Goal: Task Accomplishment & Management: Use online tool/utility

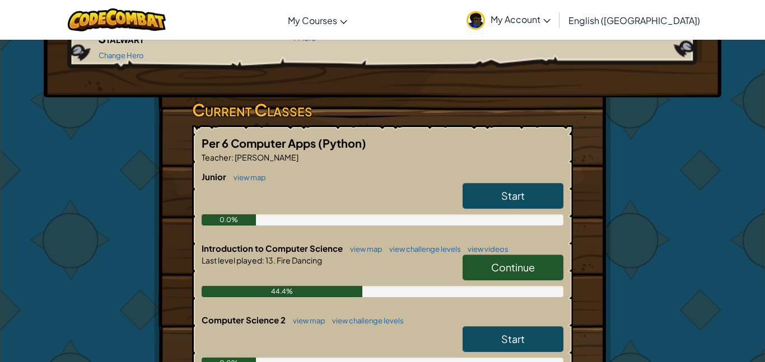
scroll to position [178, 0]
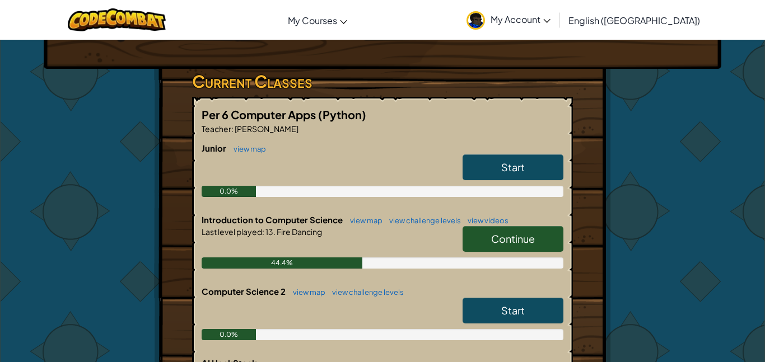
click at [526, 232] on link "Continue" at bounding box center [512, 239] width 101 height 26
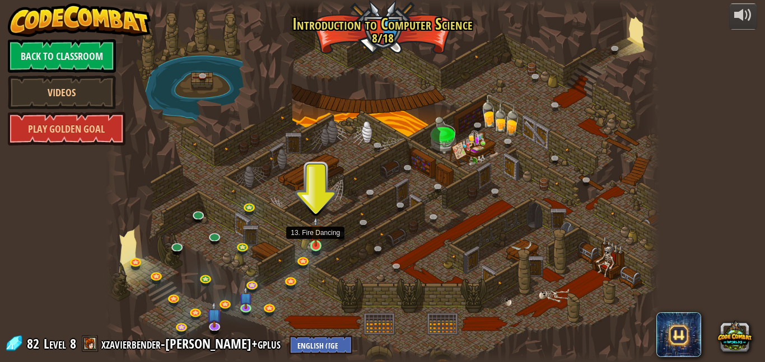
click at [317, 244] on img at bounding box center [315, 232] width 13 height 30
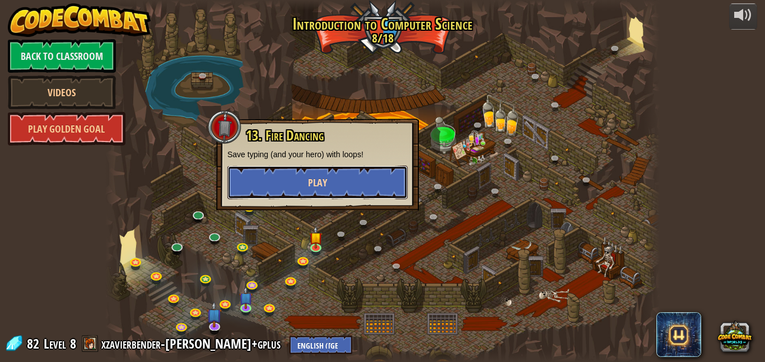
click at [340, 189] on button "Play" at bounding box center [317, 183] width 180 height 34
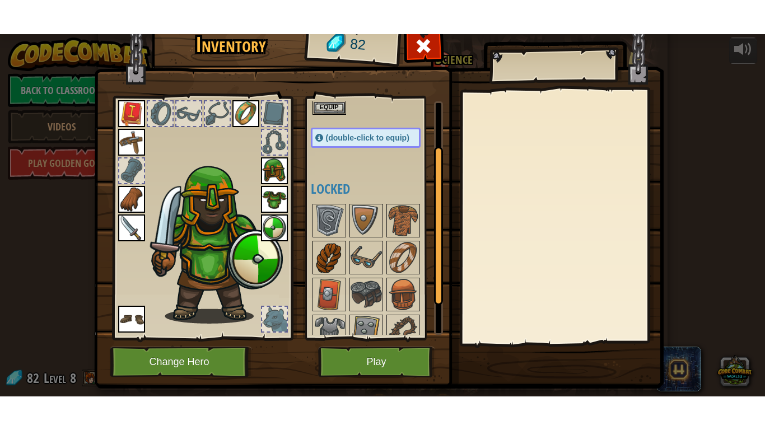
scroll to position [118, 0]
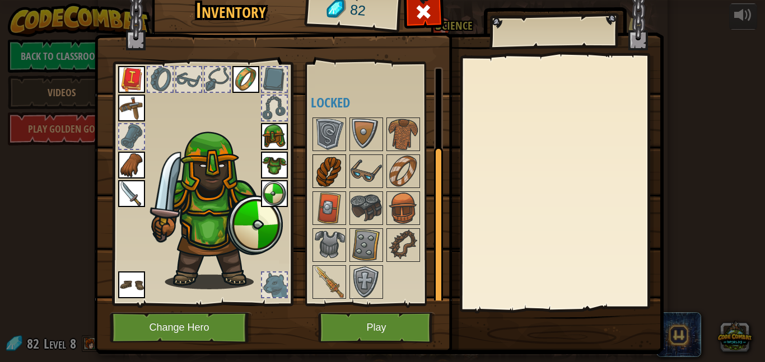
click at [332, 233] on img at bounding box center [328, 244] width 31 height 31
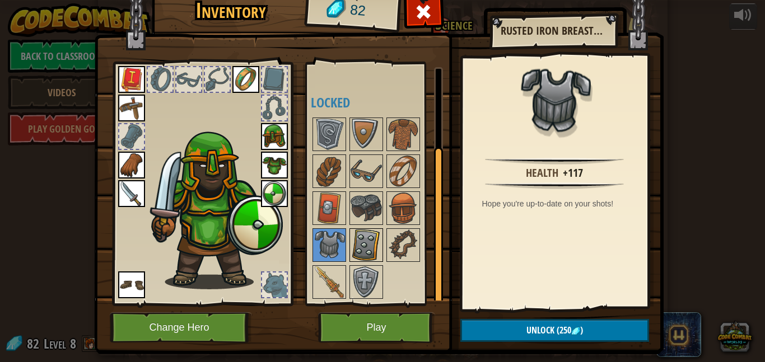
click at [363, 246] on img at bounding box center [365, 244] width 31 height 31
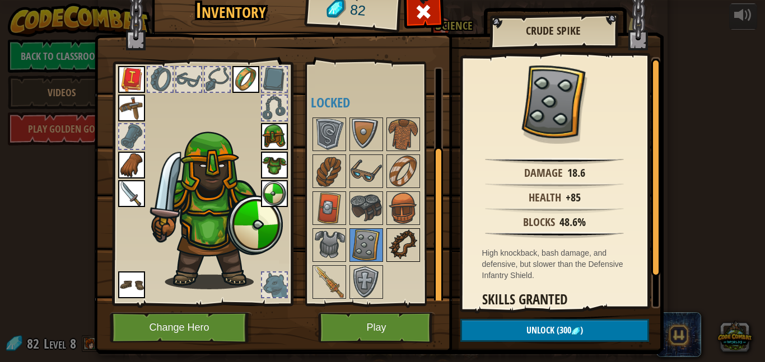
click at [404, 244] on img at bounding box center [402, 244] width 31 height 31
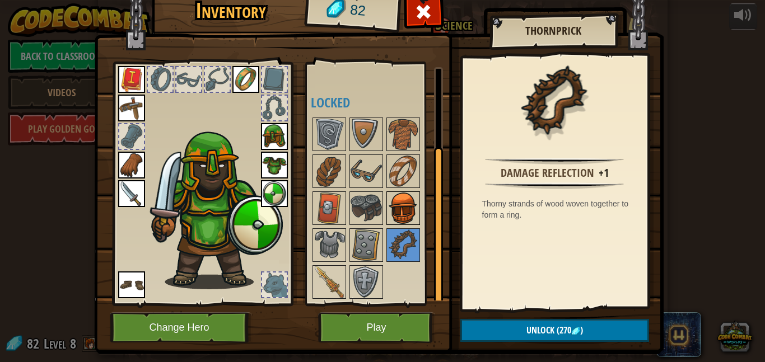
click at [395, 193] on img at bounding box center [402, 208] width 31 height 31
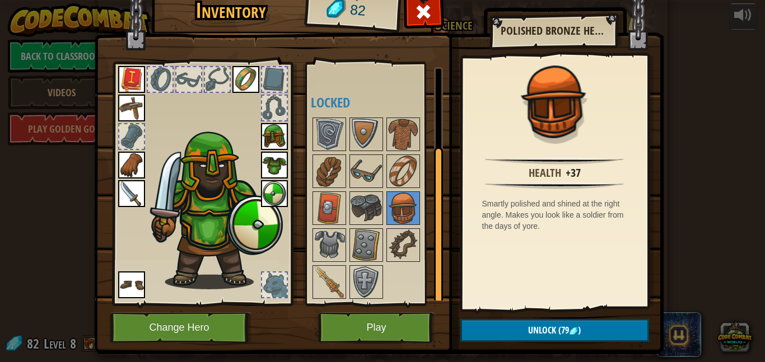
click at [384, 198] on div at bounding box center [377, 208] width 132 height 185
click at [498, 335] on button "Unlock (79 )" at bounding box center [554, 330] width 189 height 23
click at [503, 334] on button "Confirm" at bounding box center [554, 330] width 189 height 23
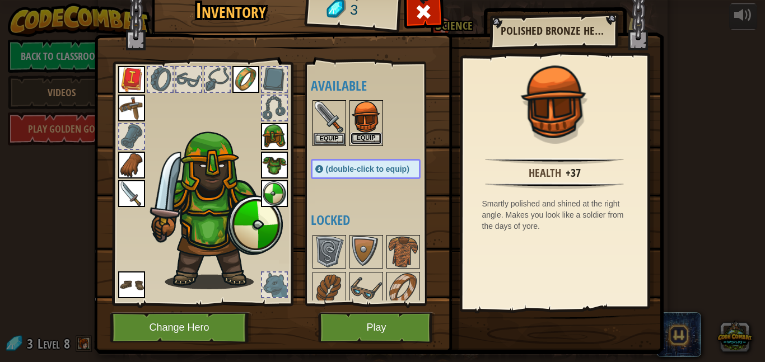
click at [372, 136] on button "Equip" at bounding box center [365, 139] width 31 height 12
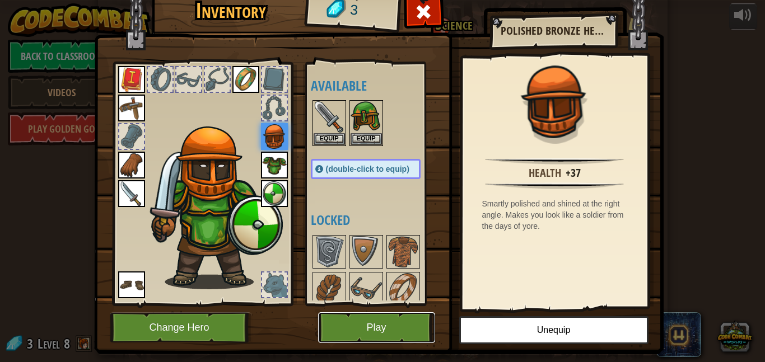
click at [393, 327] on button "Play" at bounding box center [376, 327] width 117 height 31
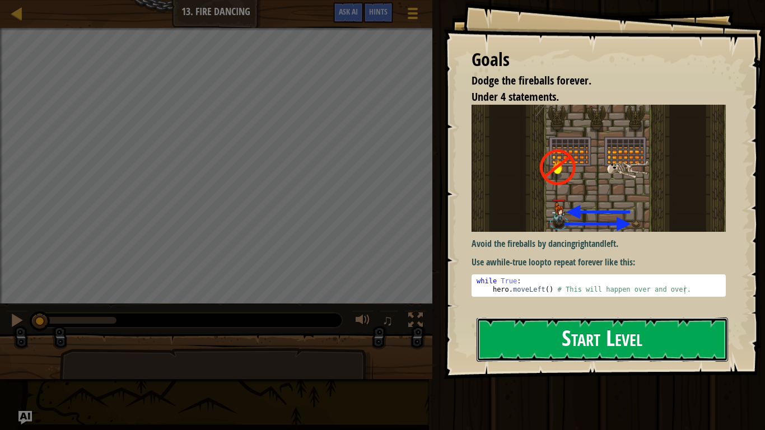
click at [603, 333] on button "Start Level" at bounding box center [601, 339] width 251 height 44
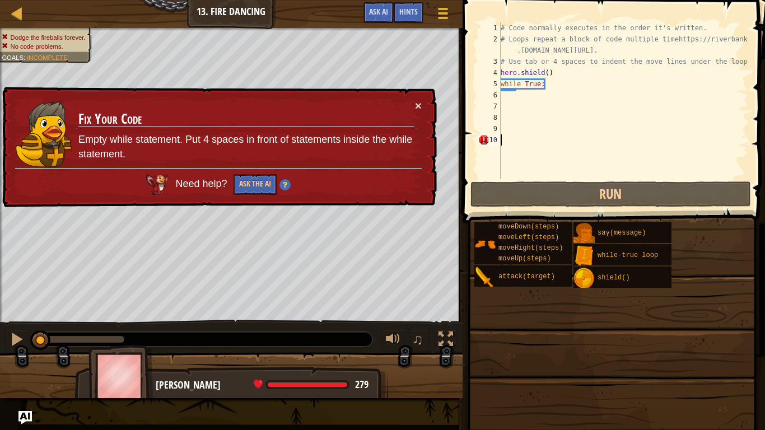
click at [184, 206] on div "× Fix Your Code Empty while statement. Put 4 spaces in front of statements insi…" at bounding box center [218, 147] width 437 height 121
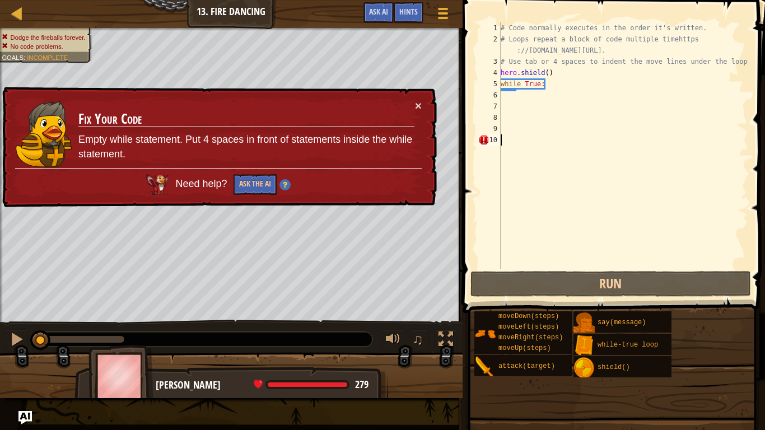
click at [184, 206] on div "× Fix Your Code Empty while statement. Put 4 spaces in front of statements insi…" at bounding box center [218, 147] width 437 height 121
click at [639, 181] on div "# Code normally executes in the order it's written. # Loops repeat a block of c…" at bounding box center [623, 156] width 250 height 269
click at [416, 107] on button "×" at bounding box center [418, 106] width 7 height 12
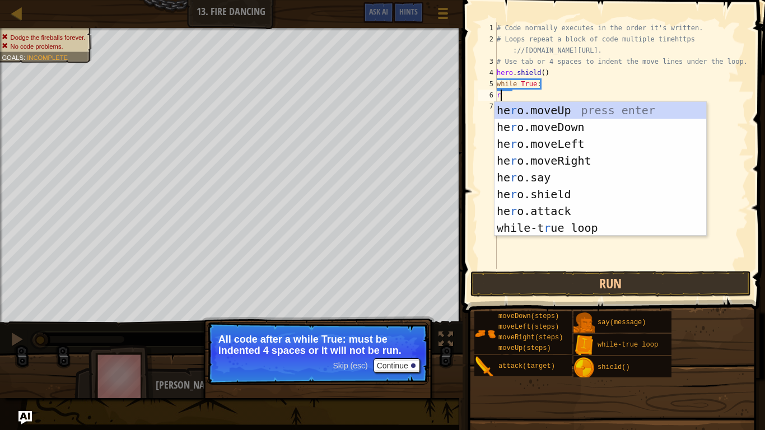
scroll to position [5, 1]
type textarea "ri"
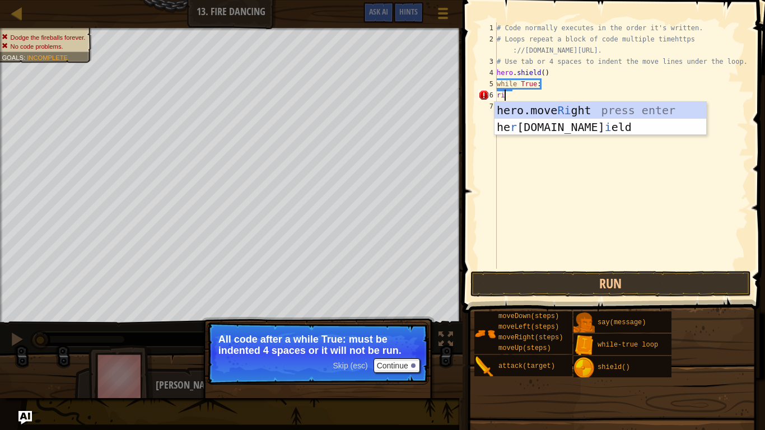
scroll to position [5, 0]
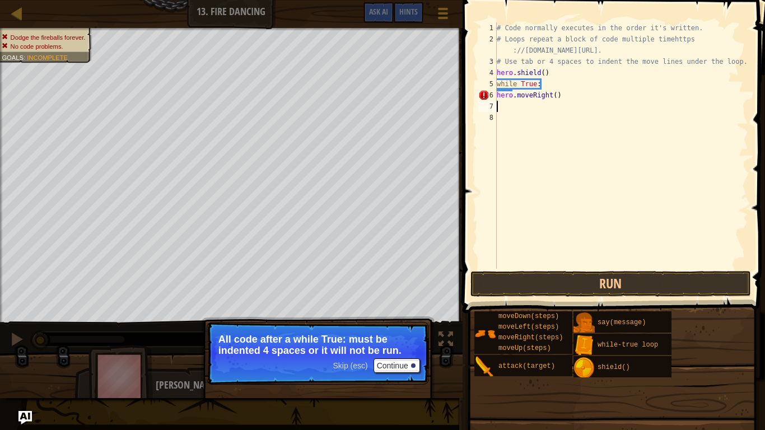
type textarea "l"
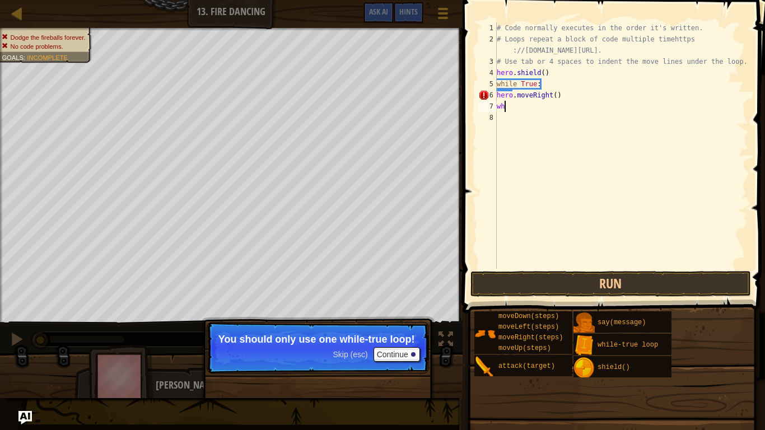
scroll to position [5, 1]
type textarea "w"
type textarea "l"
click at [577, 280] on button "Run" at bounding box center [610, 284] width 280 height 26
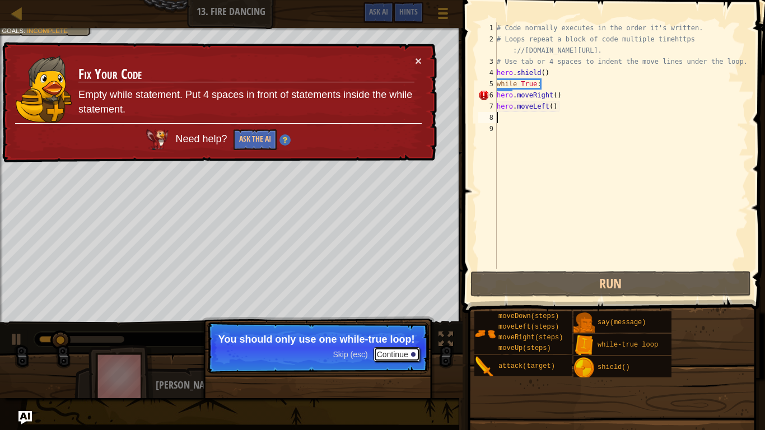
click at [407, 355] on button "Continue" at bounding box center [396, 354] width 46 height 15
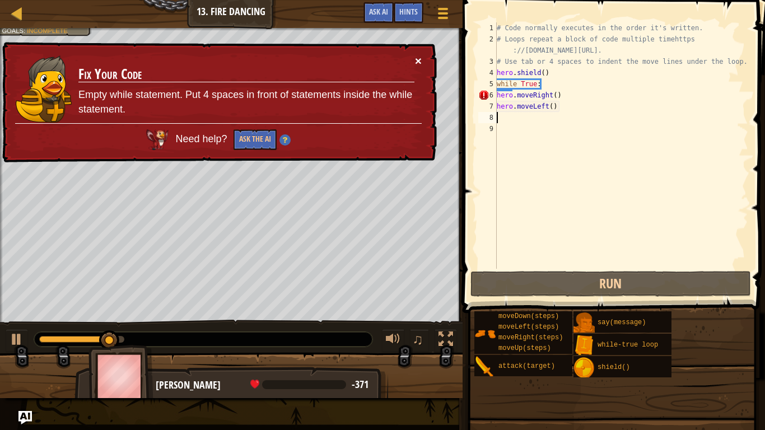
click at [415, 63] on button "×" at bounding box center [418, 64] width 7 height 12
click at [546, 85] on div "# Code normally executes in the order it's written. # Loops repeat a block of c…" at bounding box center [621, 156] width 254 height 269
click at [500, 96] on div "# Code normally executes in the order it's written. # Loops repeat a block of c…" at bounding box center [621, 156] width 254 height 269
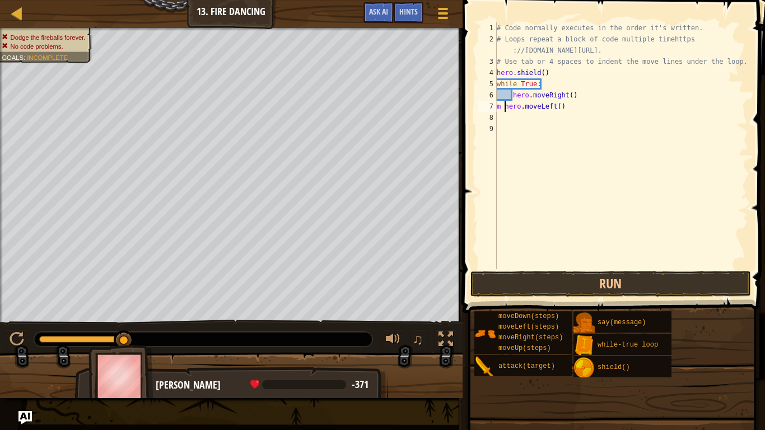
scroll to position [5, 1]
type textarea "hero.moveLeft()"
click at [629, 284] on button "Run" at bounding box center [610, 284] width 280 height 26
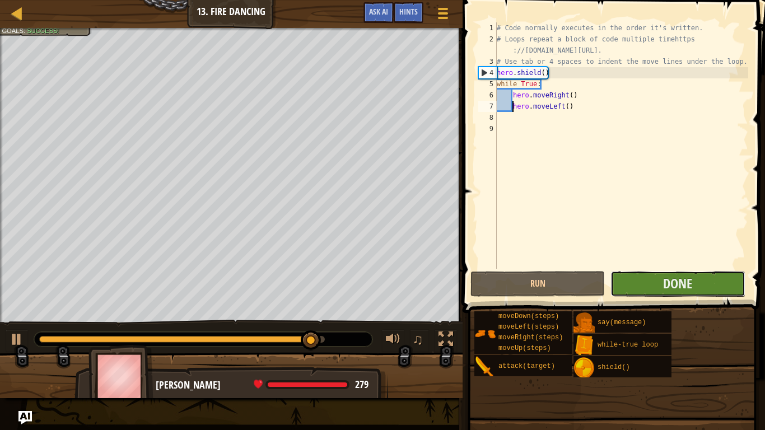
click at [636, 288] on button "Done" at bounding box center [677, 284] width 134 height 26
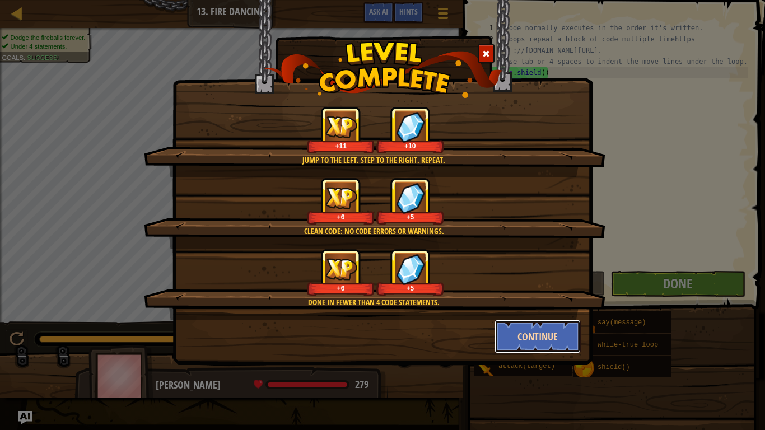
click at [571, 337] on button "Continue" at bounding box center [537, 337] width 87 height 34
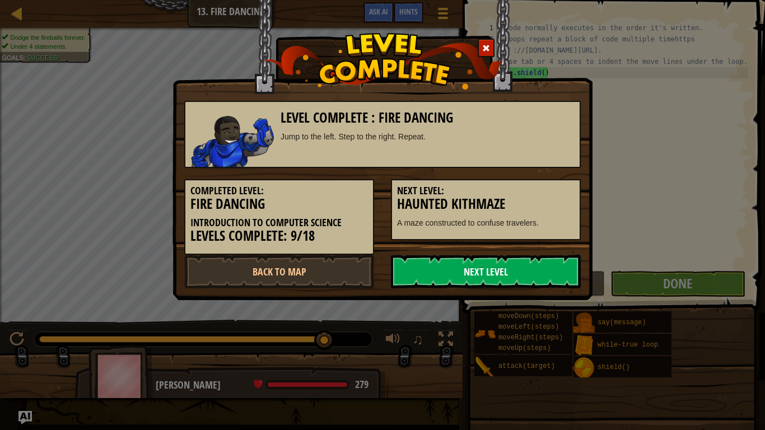
click at [520, 280] on link "Next Level" at bounding box center [486, 272] width 190 height 34
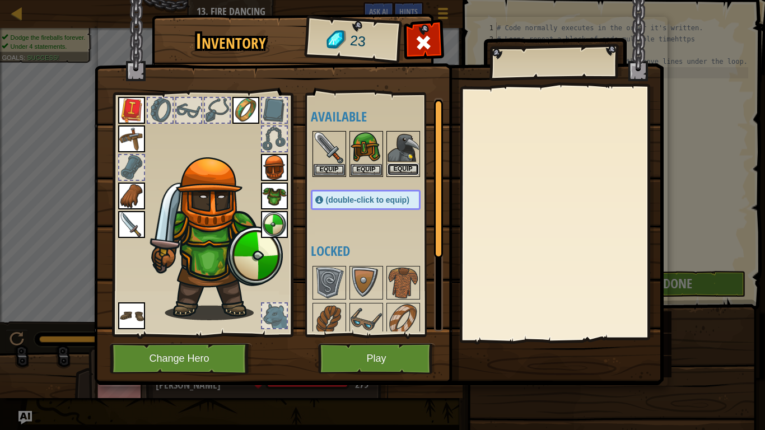
click at [398, 168] on button "Equip" at bounding box center [402, 169] width 31 height 12
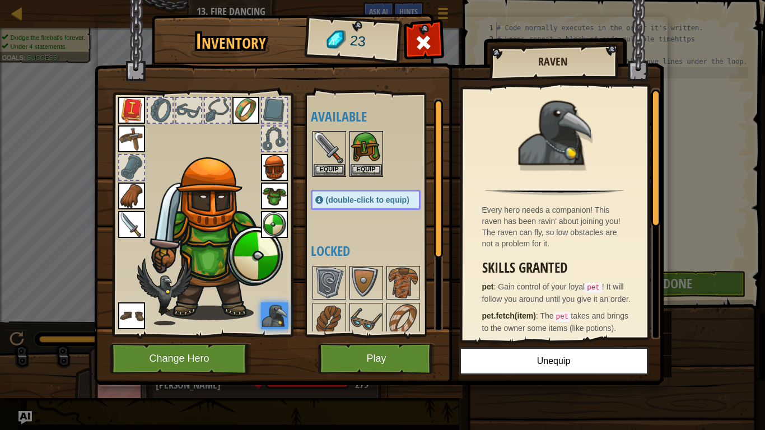
scroll to position [118, 0]
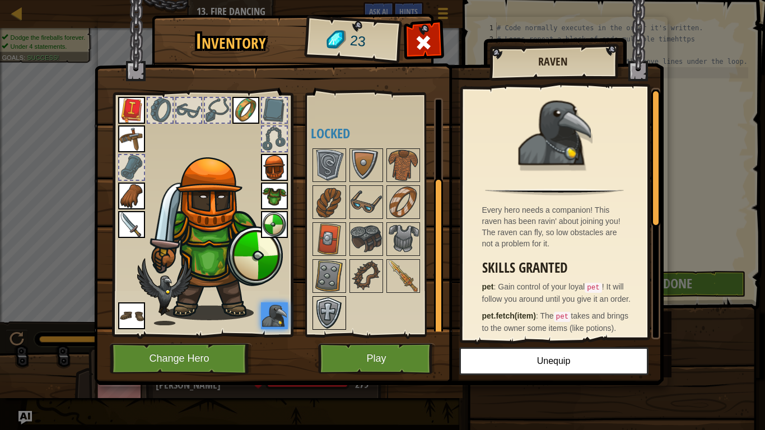
click at [339, 313] on img at bounding box center [328, 312] width 31 height 31
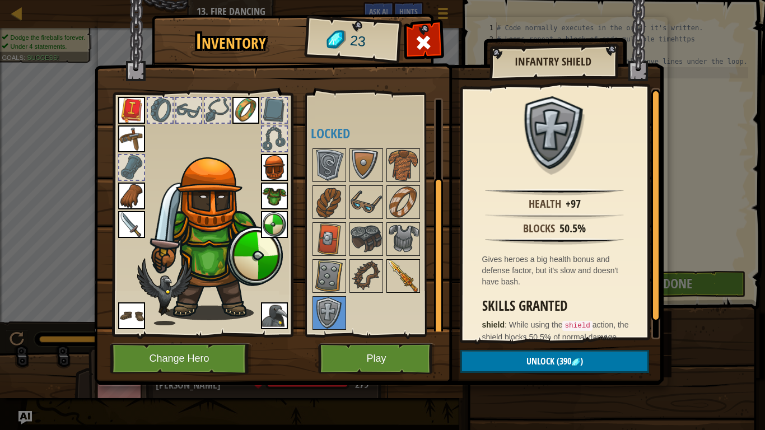
click at [397, 275] on img at bounding box center [402, 275] width 31 height 31
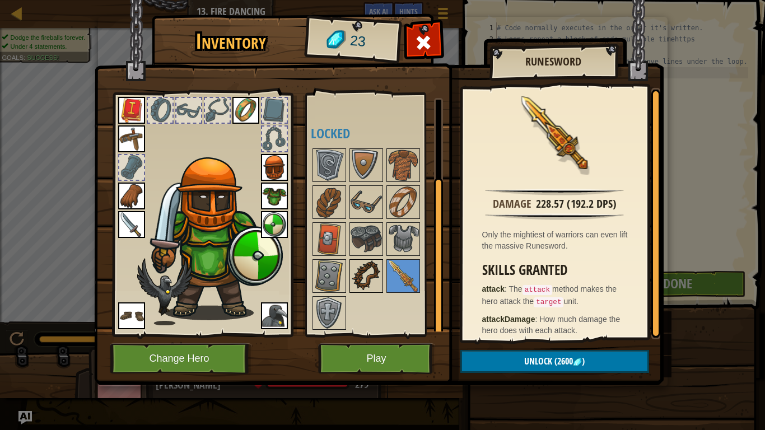
click at [350, 282] on img at bounding box center [365, 275] width 31 height 31
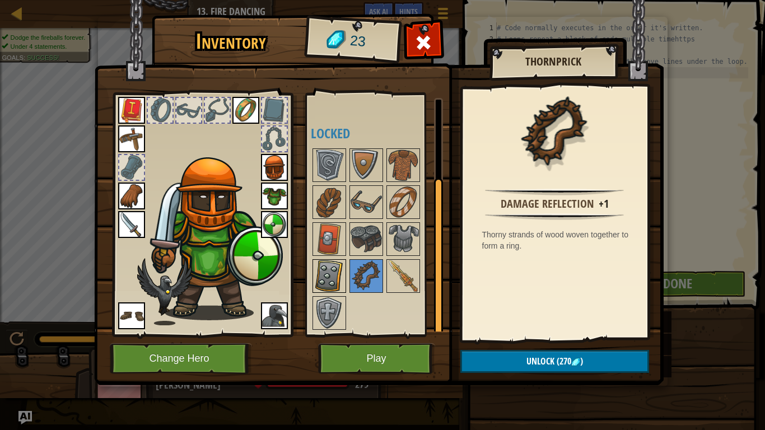
click at [339, 276] on img at bounding box center [328, 275] width 31 height 31
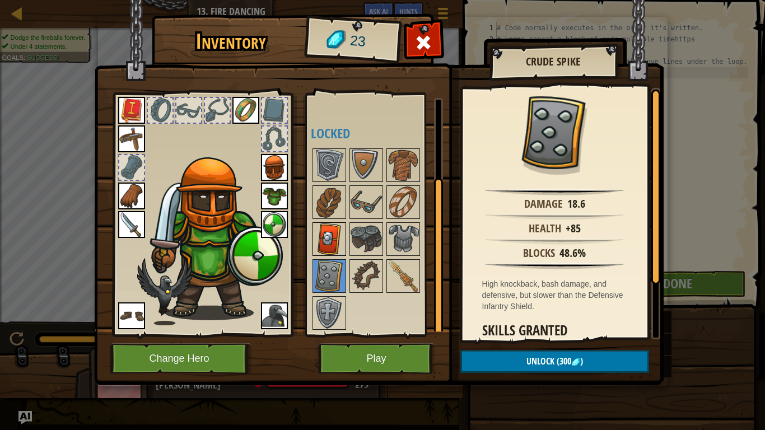
click at [336, 248] on img at bounding box center [328, 238] width 31 height 31
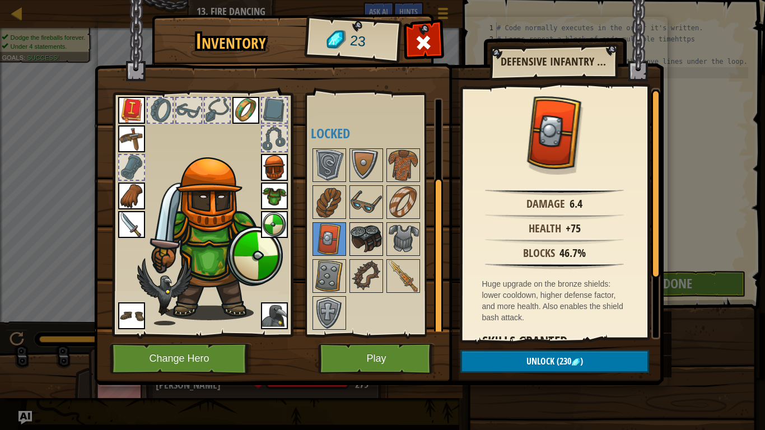
click at [360, 247] on img at bounding box center [365, 238] width 31 height 31
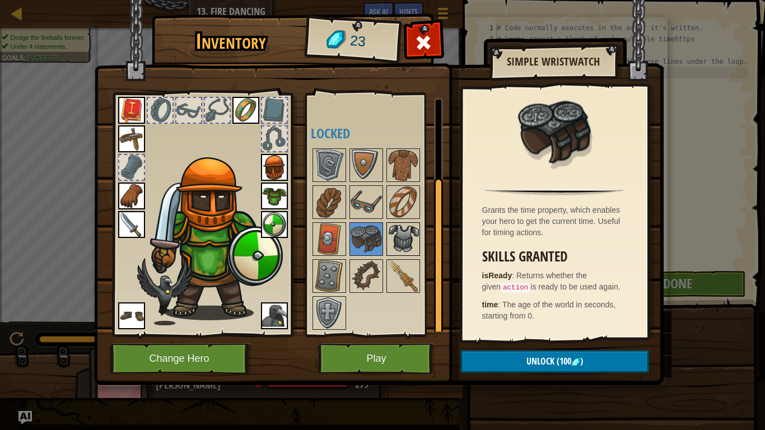
click at [400, 246] on img at bounding box center [402, 238] width 31 height 31
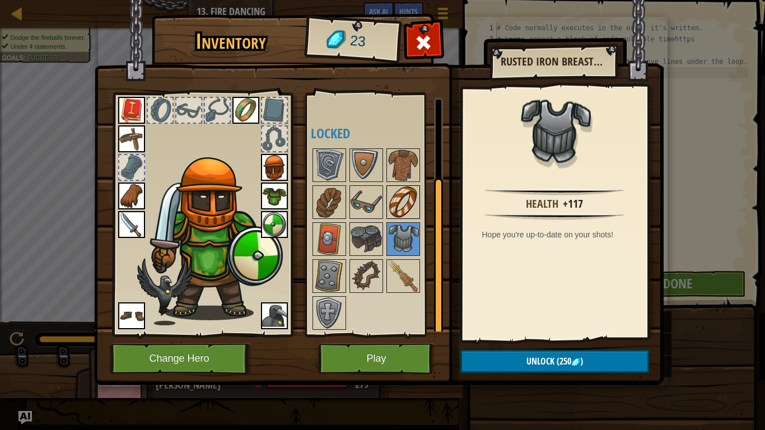
click at [409, 203] on img at bounding box center [402, 201] width 31 height 31
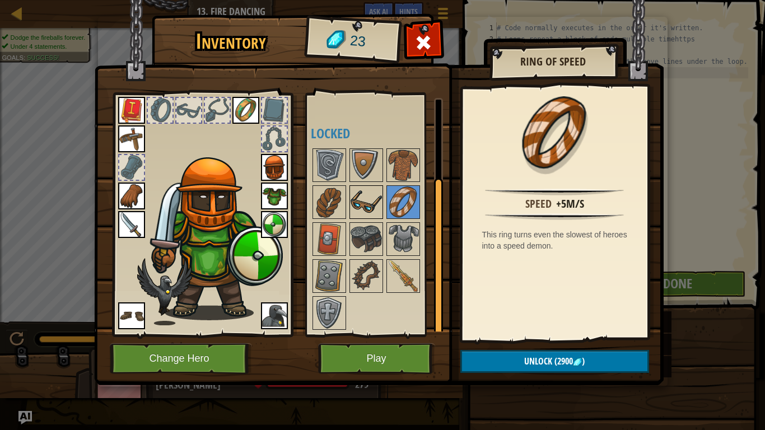
click at [371, 198] on img at bounding box center [365, 201] width 31 height 31
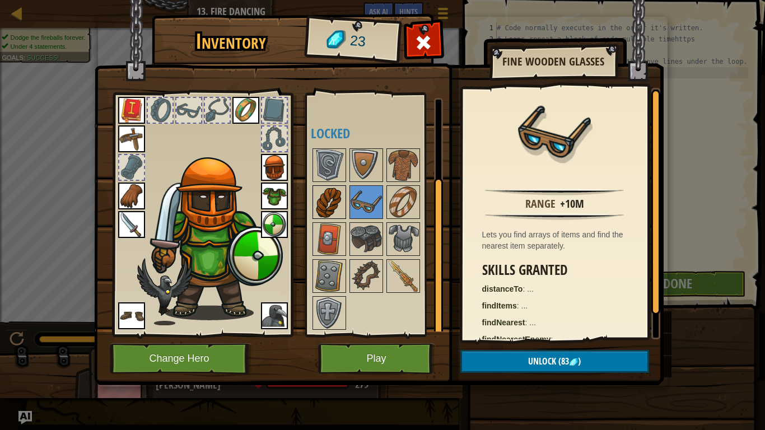
click at [335, 197] on img at bounding box center [328, 201] width 31 height 31
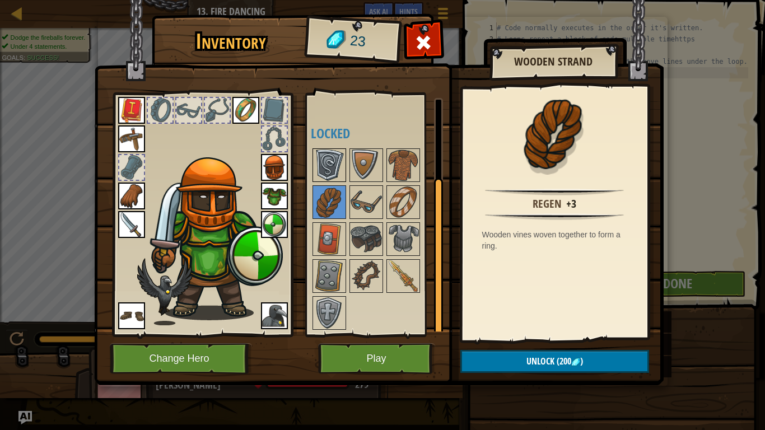
click at [342, 168] on img at bounding box center [328, 164] width 31 height 31
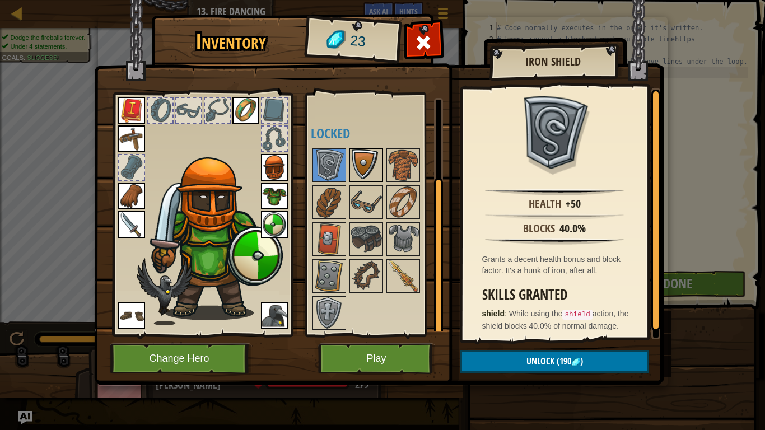
click at [351, 170] on img at bounding box center [365, 164] width 31 height 31
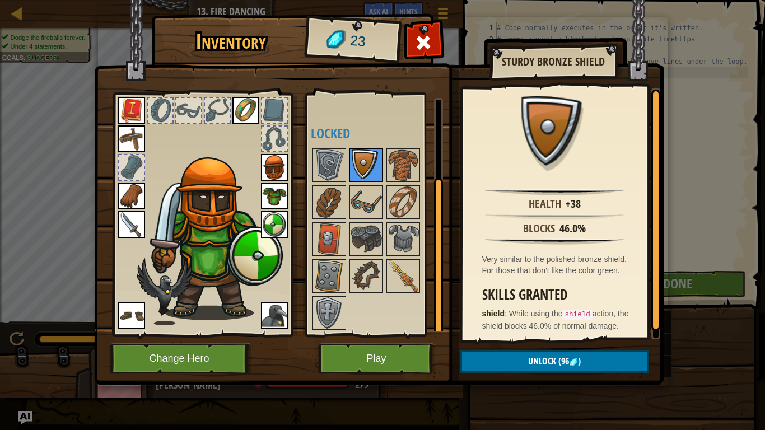
click at [375, 176] on img at bounding box center [365, 164] width 31 height 31
click at [392, 182] on div at bounding box center [377, 239] width 132 height 185
click at [362, 362] on button "Play" at bounding box center [376, 358] width 117 height 31
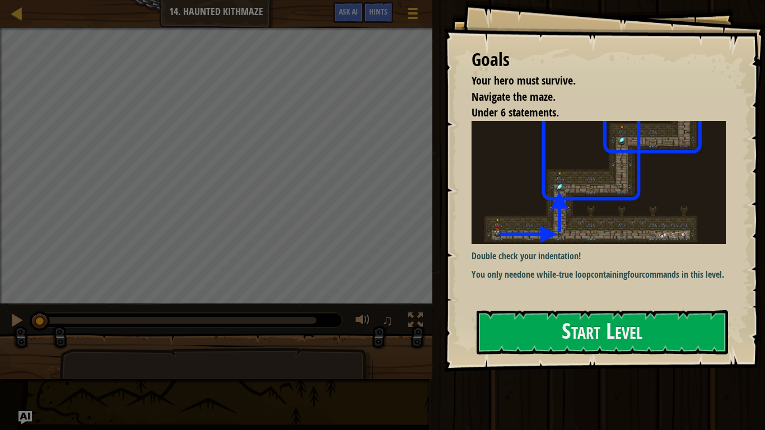
click at [584, 260] on p "Double check your indentation!" at bounding box center [598, 256] width 254 height 13
click at [496, 335] on button "Start Level" at bounding box center [601, 332] width 251 height 44
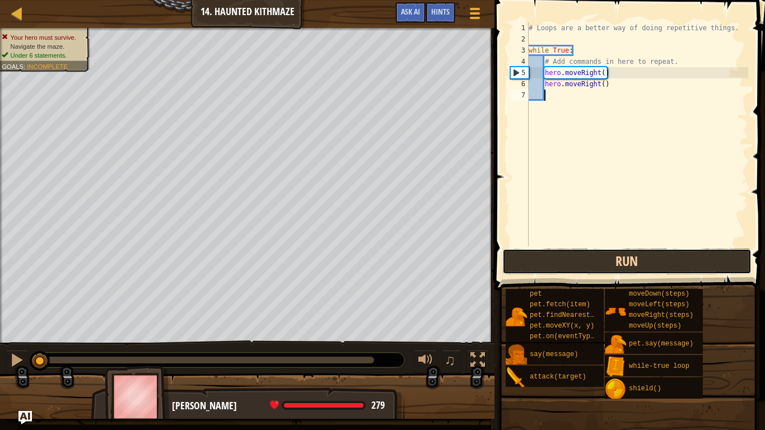
click at [569, 255] on button "Run" at bounding box center [626, 261] width 249 height 26
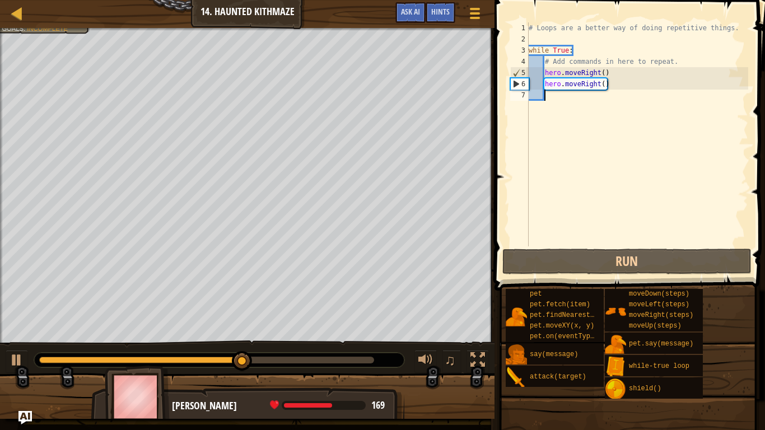
click at [565, 130] on div "# Loops are a better way of doing repetitive things. while True : # Add command…" at bounding box center [637, 145] width 222 height 246
click at [566, 121] on div "# Loops are a better way of doing repetitive things. while True : # Add command…" at bounding box center [637, 145] width 222 height 246
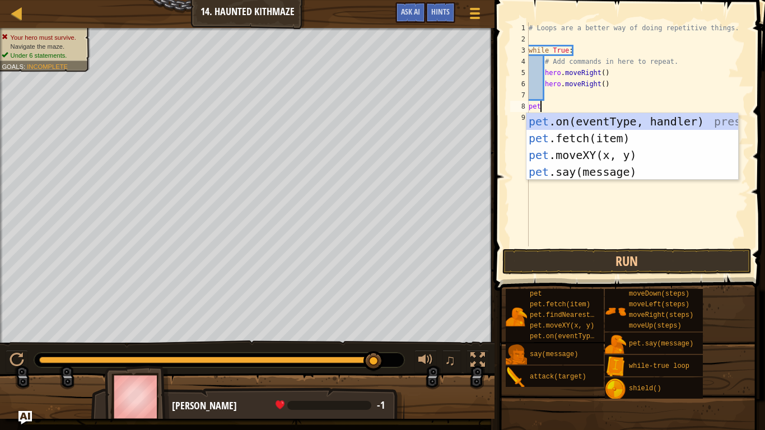
scroll to position [5, 1]
click at [619, 140] on div "pet .on(eventType, handler) press enter pet .fetch(item) press enter pet .moveX…" at bounding box center [632, 163] width 212 height 101
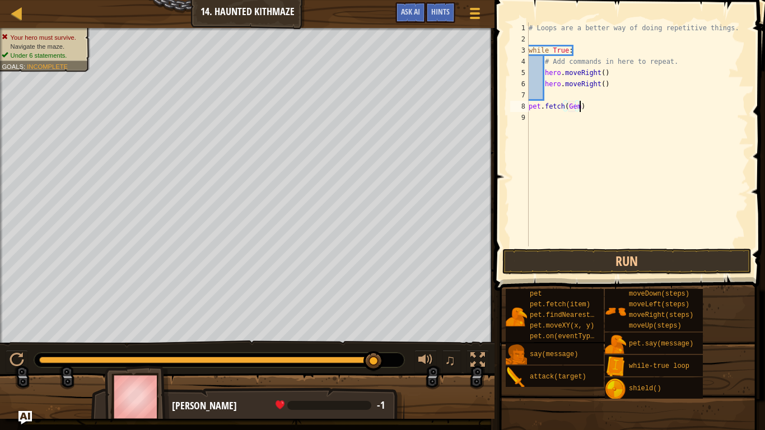
scroll to position [5, 7]
click at [738, 265] on button "Run" at bounding box center [626, 261] width 249 height 26
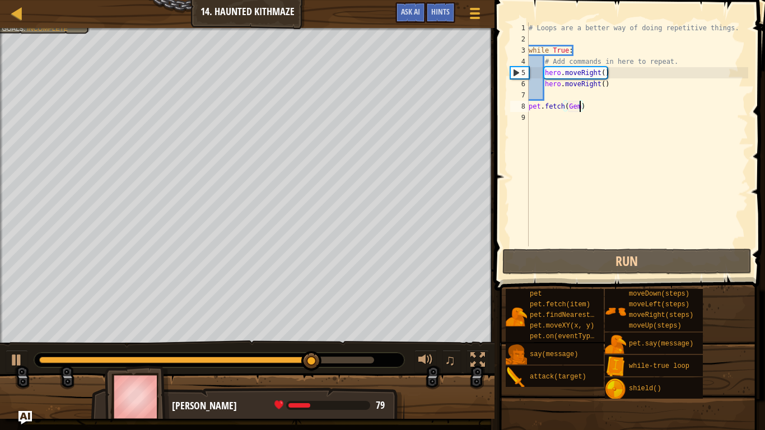
click at [528, 105] on div "# Loops are a better way of doing repetitive things. while True : # Add command…" at bounding box center [637, 145] width 222 height 246
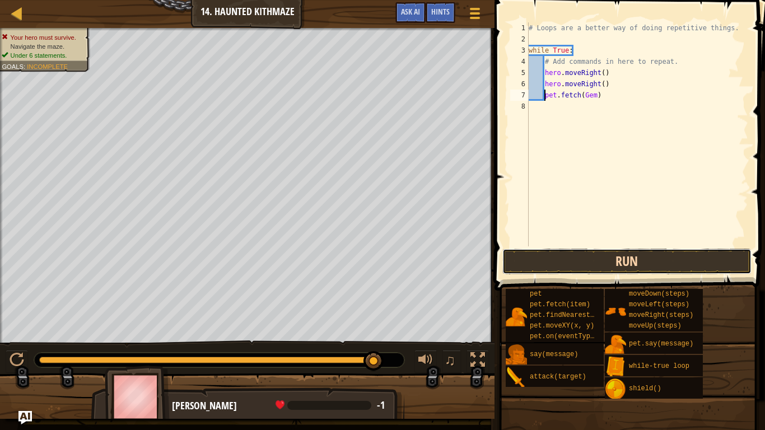
click at [550, 271] on button "Run" at bounding box center [626, 261] width 249 height 26
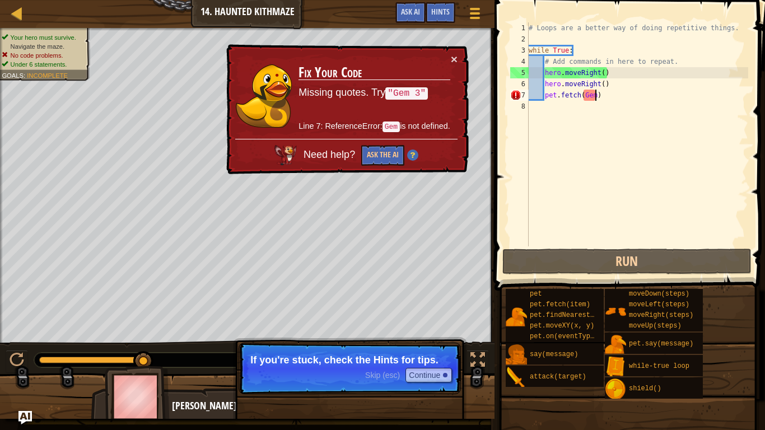
click at [595, 96] on div "# Loops are a better way of doing repetitive things. while True : # Add command…" at bounding box center [637, 145] width 222 height 246
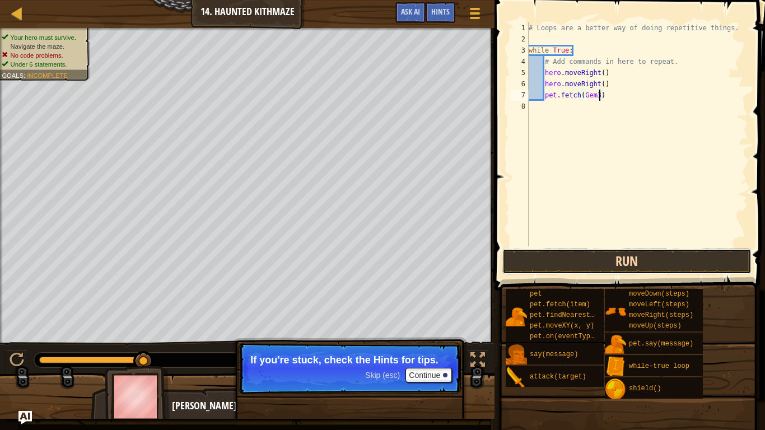
click at [635, 265] on button "Run" at bounding box center [626, 261] width 249 height 26
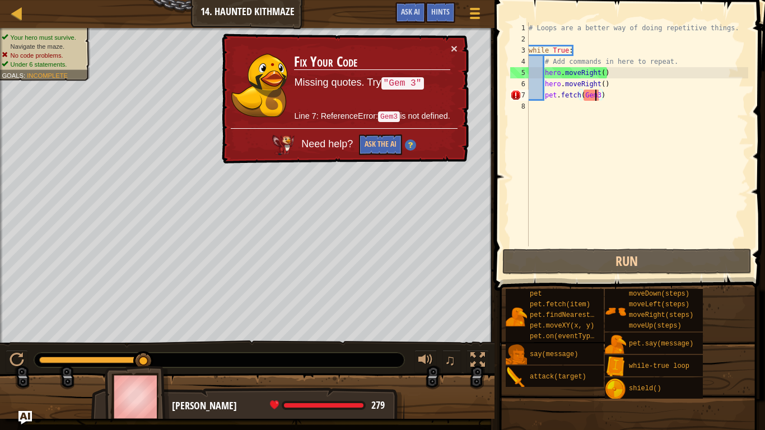
click at [596, 96] on div "# Loops are a better way of doing repetitive things. while True : # Add command…" at bounding box center [637, 145] width 222 height 246
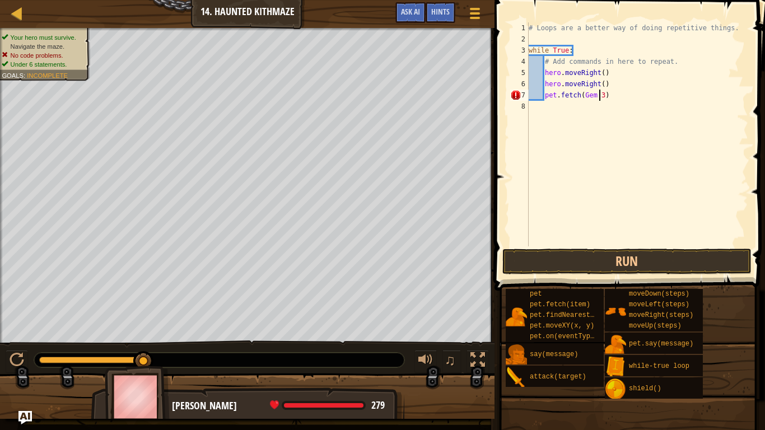
click at [604, 96] on div "# Loops are a better way of doing repetitive things. while True : # Add command…" at bounding box center [637, 145] width 222 height 246
click at [584, 100] on div "# Loops are a better way of doing repetitive things. while True : # Add command…" at bounding box center [637, 145] width 222 height 246
type textarea "pet.fetch("Gem 3")"
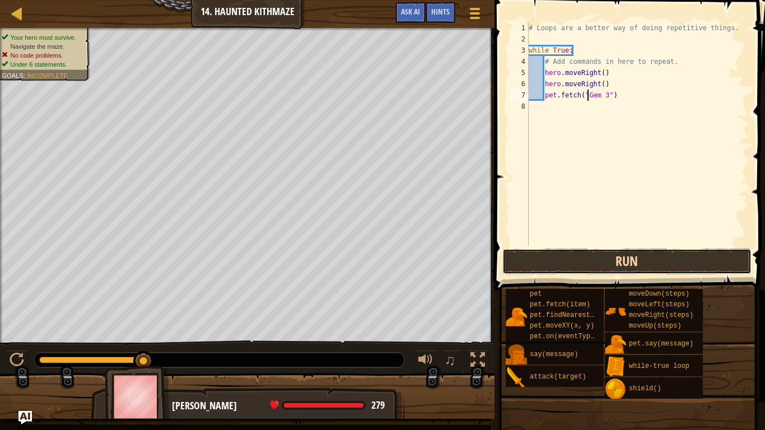
click at [645, 266] on button "Run" at bounding box center [626, 261] width 249 height 26
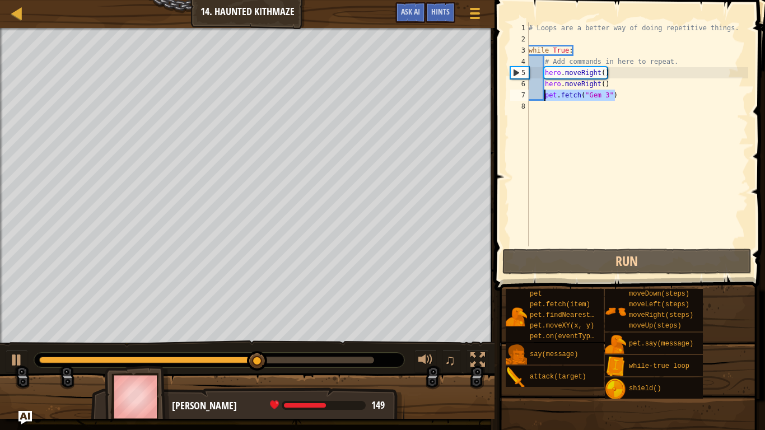
drag, startPoint x: 623, startPoint y: 97, endPoint x: 545, endPoint y: 99, distance: 78.9
click at [545, 99] on div "# Loops are a better way of doing repetitive things. while True : # Add command…" at bounding box center [637, 145] width 222 height 246
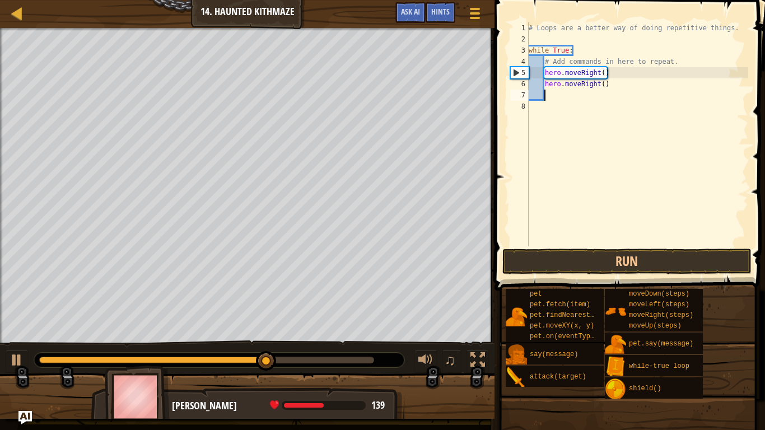
scroll to position [5, 2]
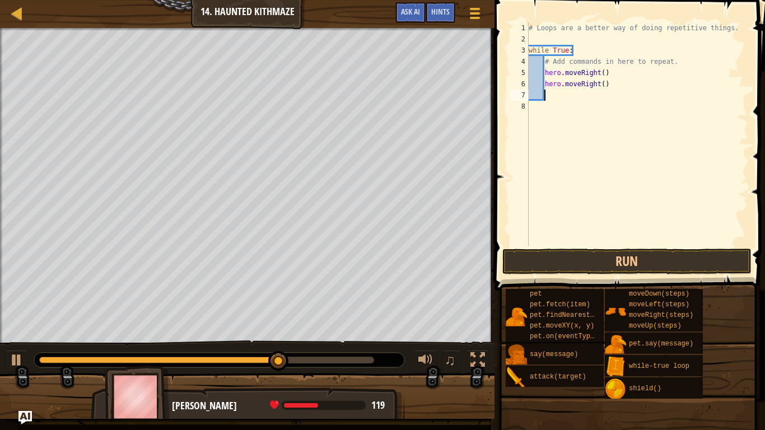
type textarea "h"
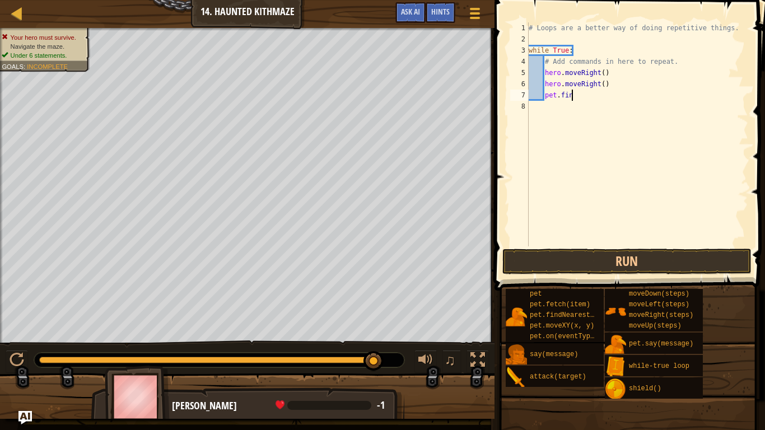
scroll to position [5, 6]
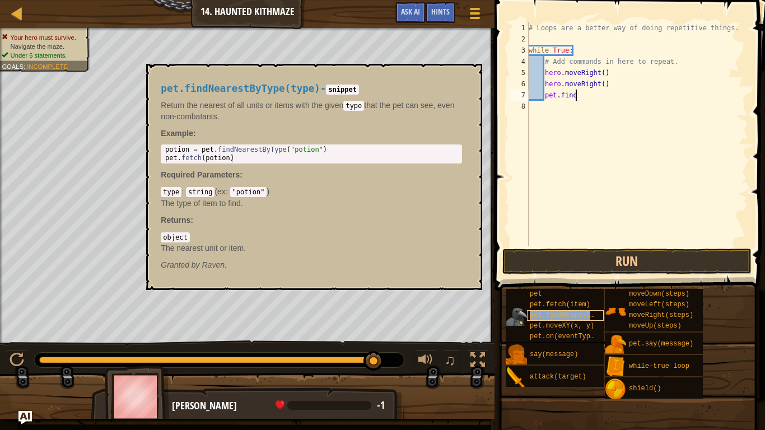
click at [560, 316] on span "pet.findNearestByType(type)" at bounding box center [583, 315] width 109 height 8
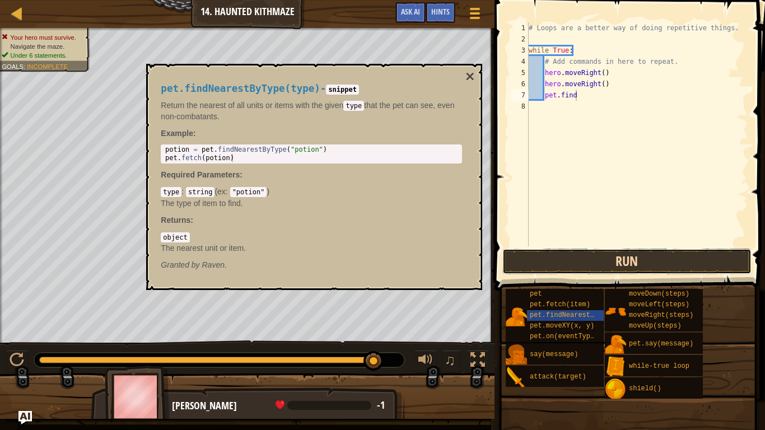
click at [608, 263] on button "Run" at bounding box center [626, 261] width 249 height 26
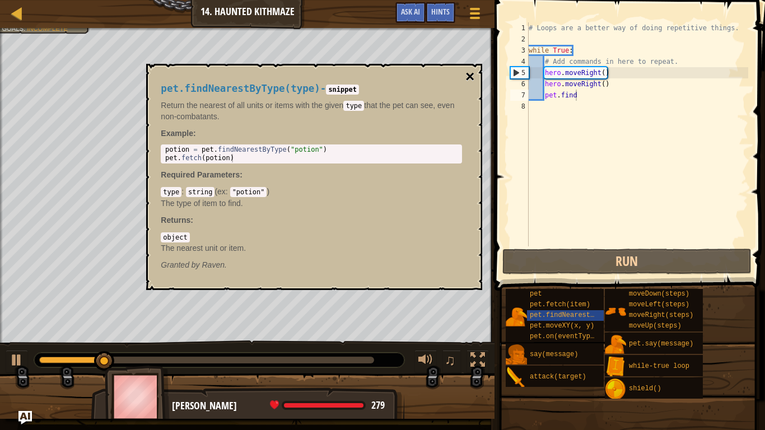
click at [465, 77] on button "×" at bounding box center [469, 77] width 9 height 16
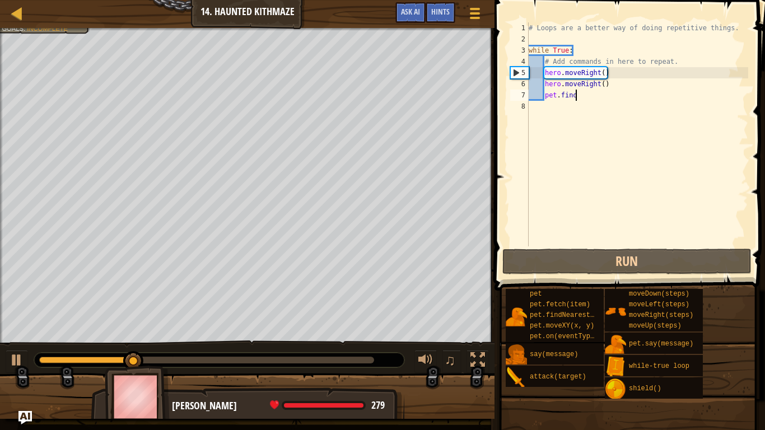
click at [332, 360] on div at bounding box center [206, 360] width 335 height 7
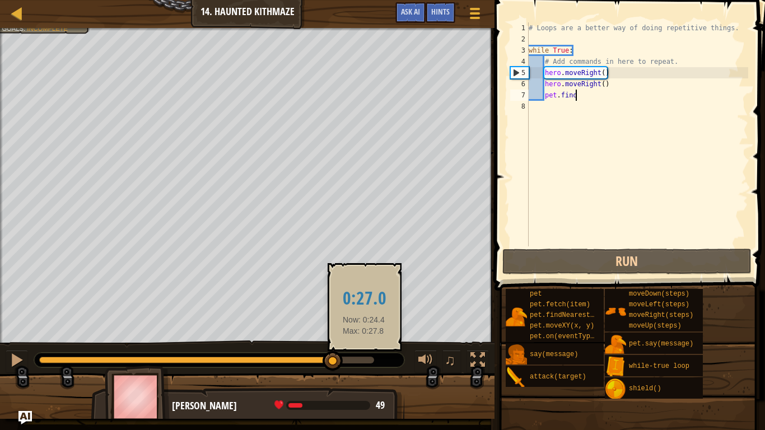
click at [364, 359] on div at bounding box center [206, 360] width 335 height 7
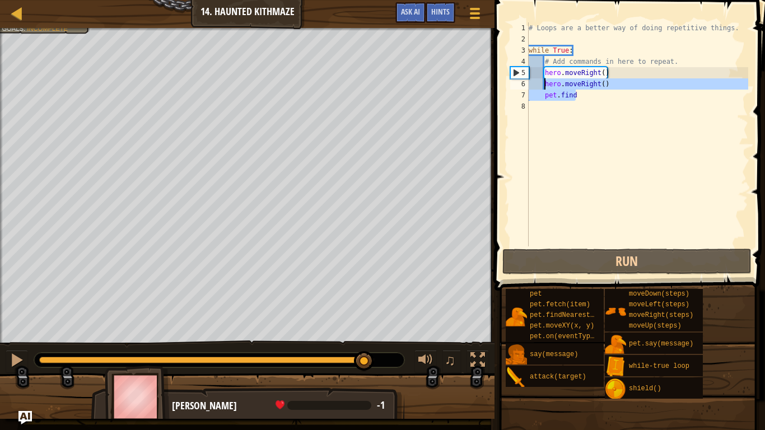
drag, startPoint x: 592, startPoint y: 95, endPoint x: 542, endPoint y: 81, distance: 51.6
click at [542, 81] on div "# Loops are a better way of doing repetitive things. while True : # Add command…" at bounding box center [637, 145] width 222 height 246
type textarea "hero.moveRight() pet.find"
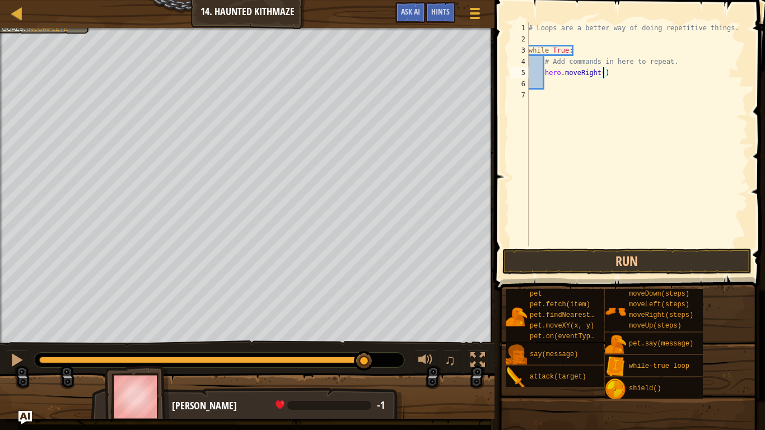
click at [604, 75] on div "# Loops are a better way of doing repetitive things. while True : # Add command…" at bounding box center [637, 145] width 222 height 246
type textarea "hero.moveRight(2)"
type textarea "h"
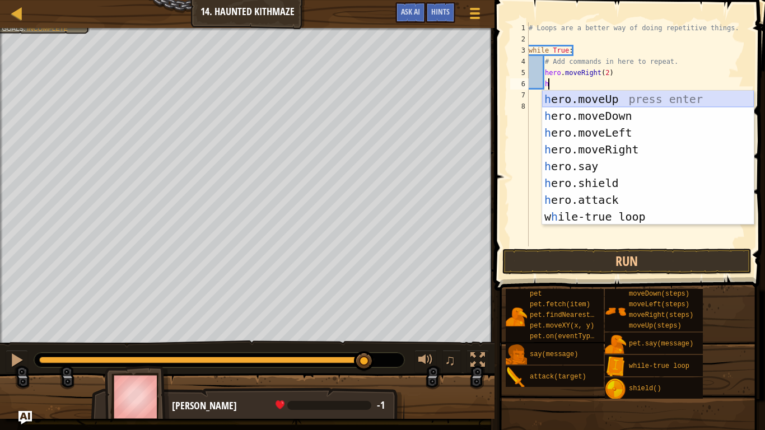
click at [650, 98] on div "h ero.moveUp press enter h ero.moveDown press enter h ero.moveLeft press enter …" at bounding box center [648, 175] width 212 height 168
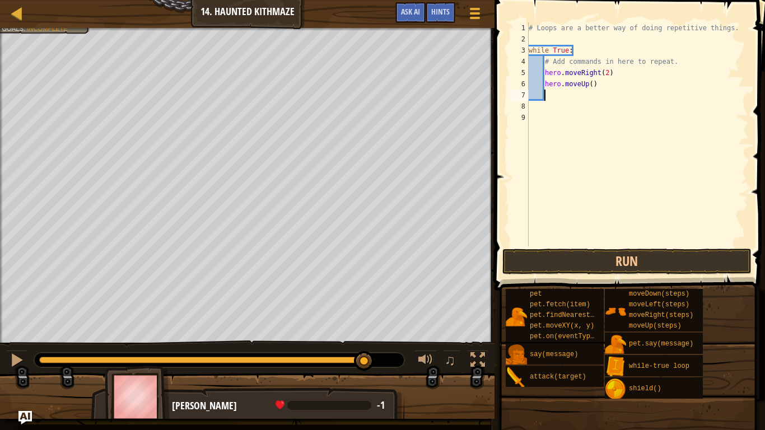
scroll to position [5, 2]
click at [588, 84] on div "# Loops are a better way of doing repetitive things. while True : # Add command…" at bounding box center [637, 145] width 222 height 246
click at [591, 86] on div "# Loops are a better way of doing repetitive things. while True : # Add command…" at bounding box center [637, 145] width 222 height 246
type textarea "hero.moveUp(2)"
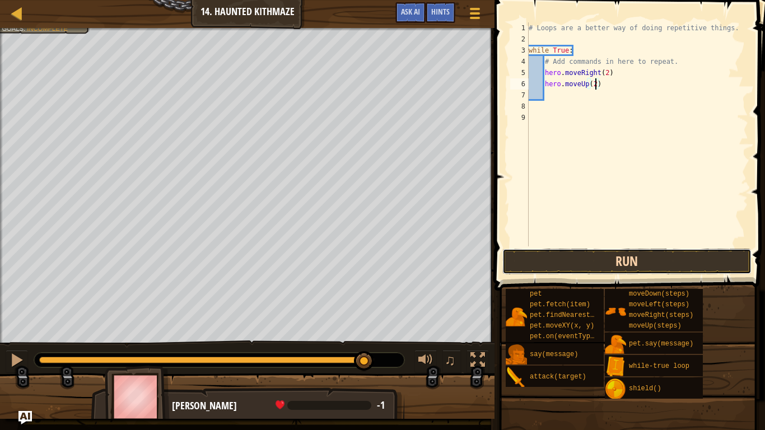
click at [555, 259] on button "Run" at bounding box center [626, 261] width 249 height 26
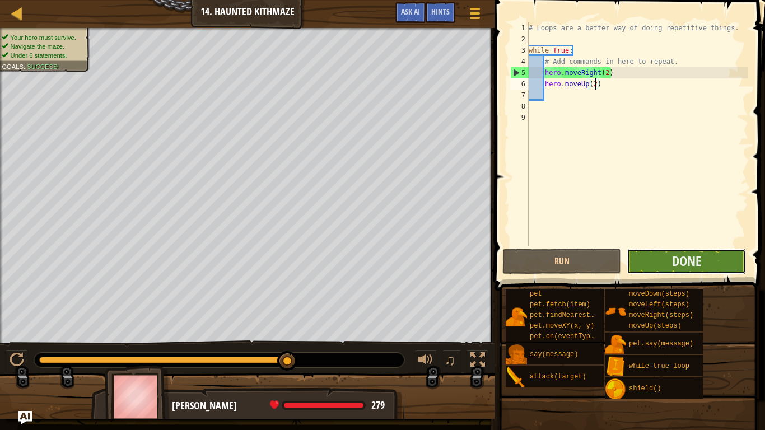
click at [646, 266] on button "Done" at bounding box center [685, 261] width 119 height 26
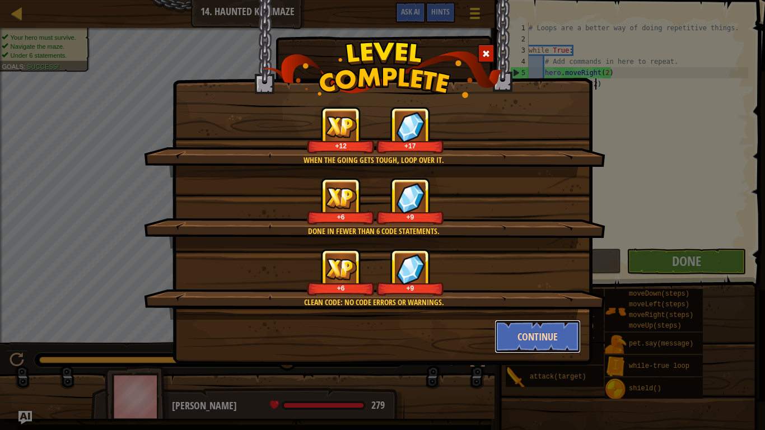
click at [565, 333] on button "Continue" at bounding box center [537, 337] width 87 height 34
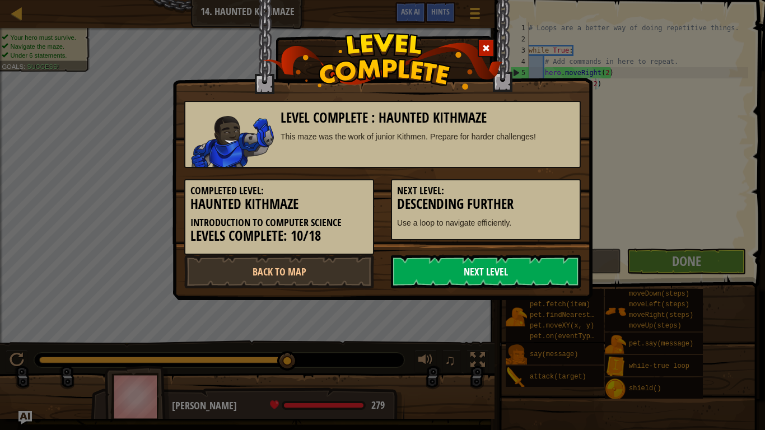
click at [556, 269] on link "Next Level" at bounding box center [486, 272] width 190 height 34
click at [554, 264] on link "Next Level" at bounding box center [486, 272] width 190 height 34
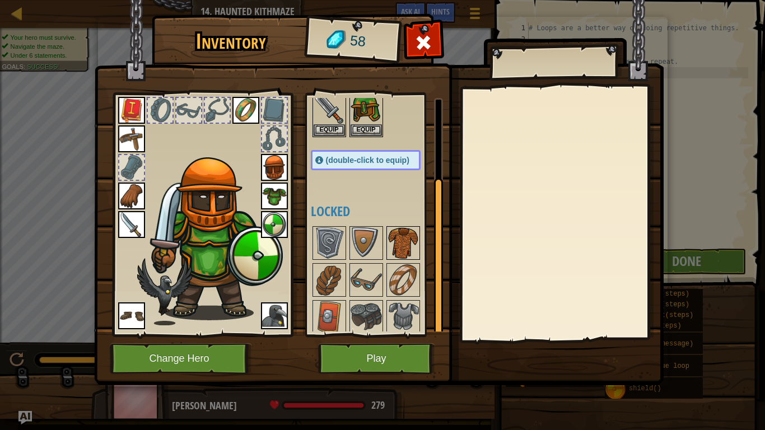
scroll to position [118, 0]
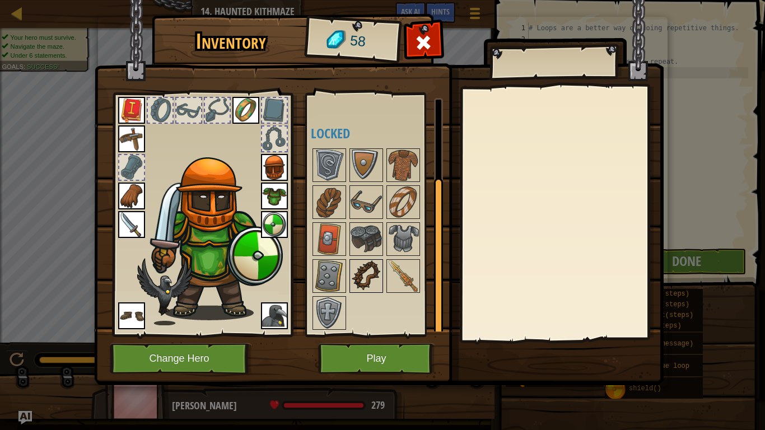
click at [363, 278] on img at bounding box center [365, 275] width 31 height 31
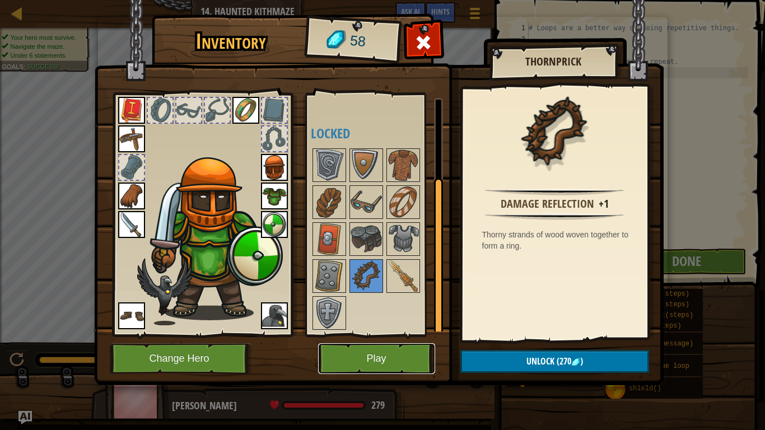
click at [372, 362] on button "Play" at bounding box center [376, 358] width 117 height 31
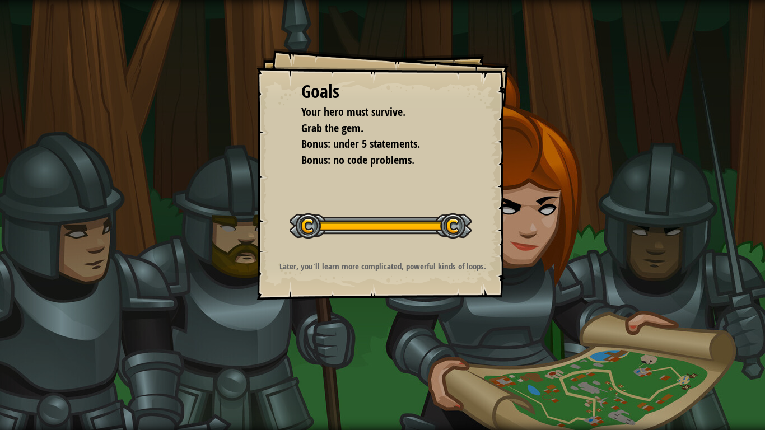
click at [457, 222] on div at bounding box center [380, 225] width 182 height 25
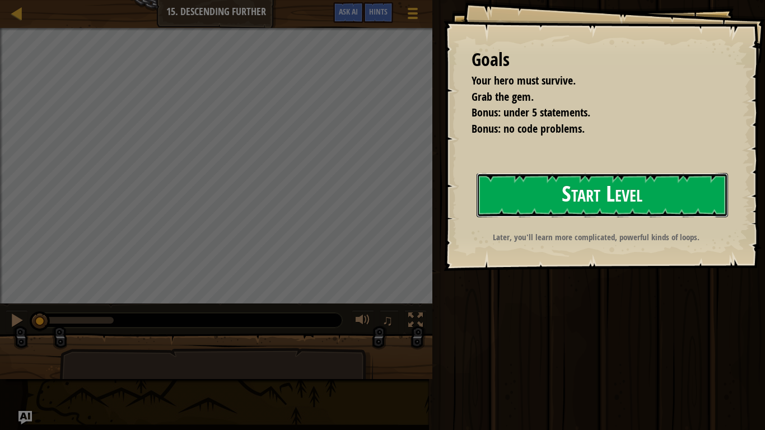
click at [510, 200] on button "Start Level" at bounding box center [601, 195] width 251 height 44
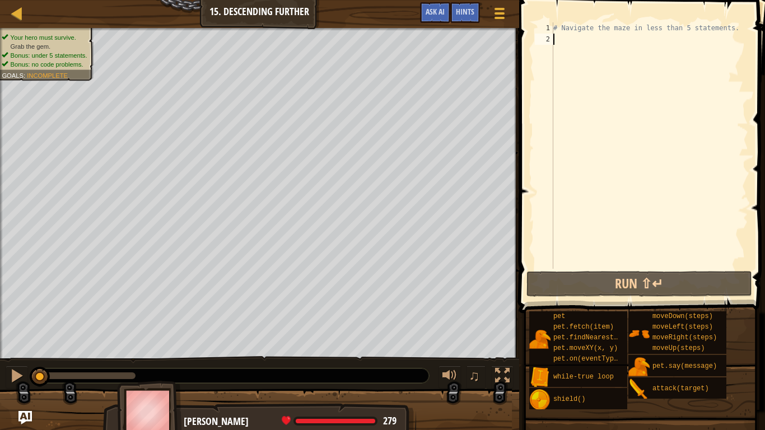
click at [608, 81] on div "# Navigate the maze in less than 5 statements." at bounding box center [649, 156] width 197 height 269
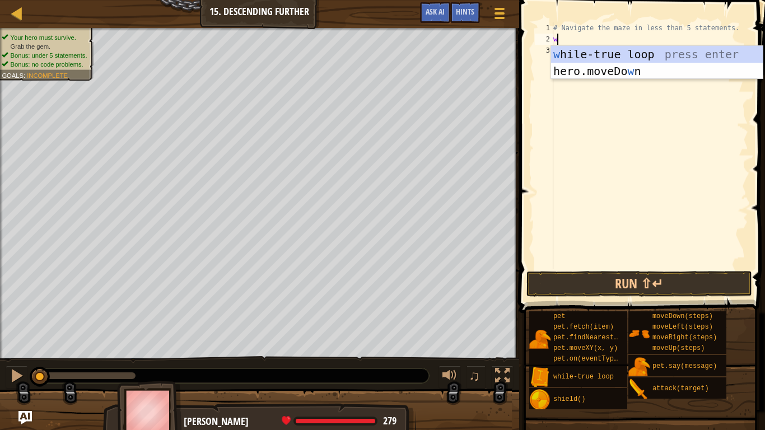
scroll to position [5, 0]
type textarea "wh"
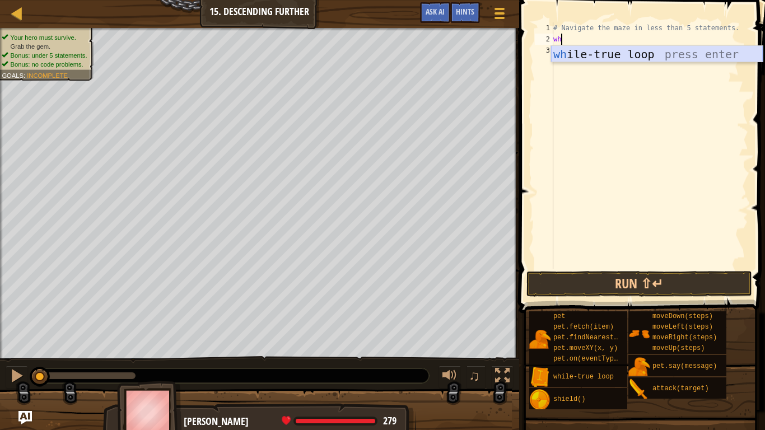
click at [635, 56] on div "wh ile-true loop press enter" at bounding box center [657, 71] width 212 height 50
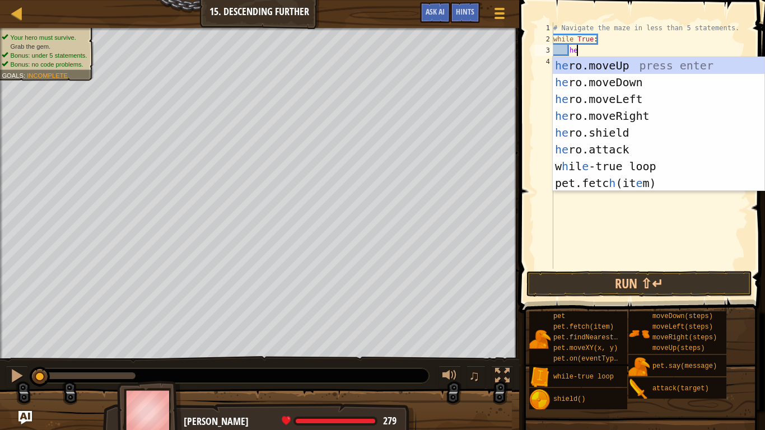
type textarea "her"
click at [651, 84] on div "her o.moveUp press enter her o.moveDown press enter her o.moveLeft press enter …" at bounding box center [658, 141] width 212 height 168
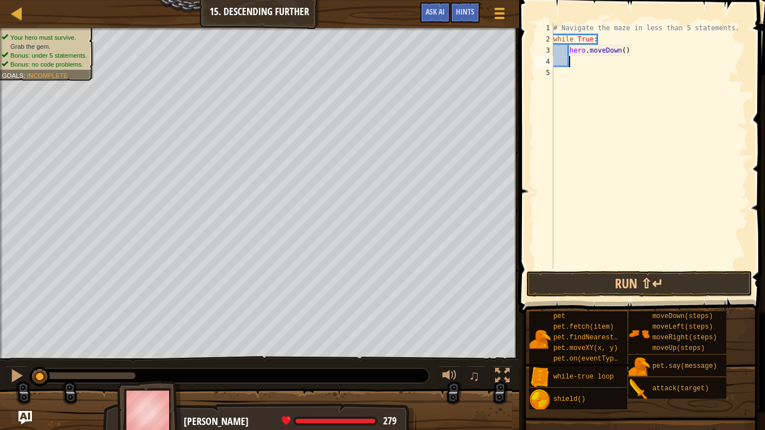
scroll to position [5, 2]
click at [621, 53] on div "# Navigate the maze in less than 5 statements. while True : hero . moveDown ( )" at bounding box center [649, 156] width 197 height 269
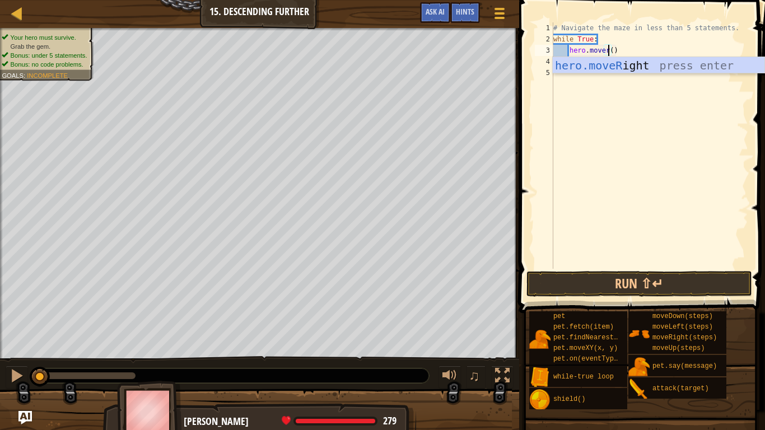
scroll to position [5, 8]
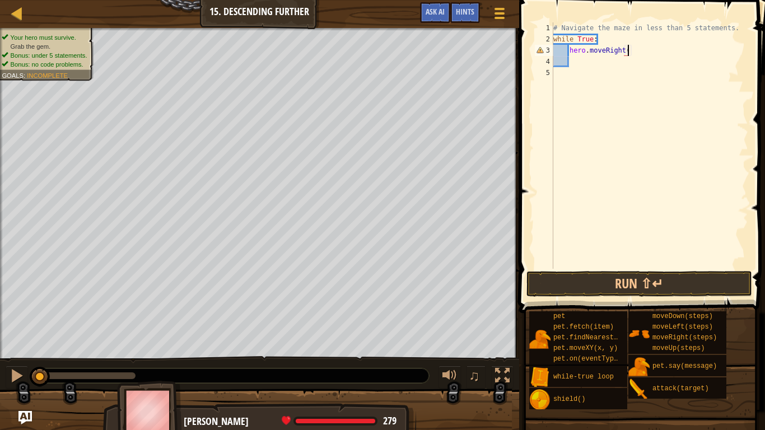
type textarea "hero.moveRight()"
click at [637, 69] on div "# Navigate the maze in less than 5 statements. while True : hero . moveRight ( )" at bounding box center [649, 156] width 197 height 269
click at [615, 60] on div "# Navigate the maze in less than 5 statements. while True : hero . moveRight ( )" at bounding box center [649, 156] width 197 height 269
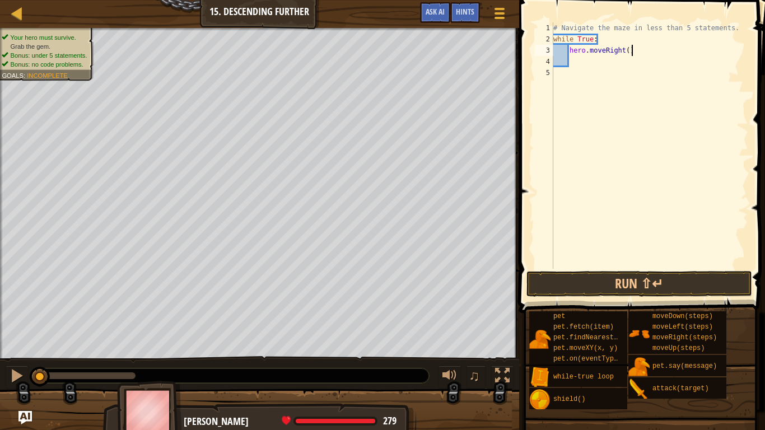
click at [630, 53] on div "# Navigate the maze in less than 5 statements. while True : hero . moveRight ( )" at bounding box center [649, 156] width 197 height 269
click at [628, 52] on div "# Navigate the maze in less than 5 statements. while True : hero . moveRight ( )" at bounding box center [649, 156] width 197 height 269
type textarea "hero.moveRight(2)"
click at [607, 66] on div "# Navigate the maze in less than 5 statements. while True : hero . moveRight ( …" at bounding box center [649, 156] width 197 height 269
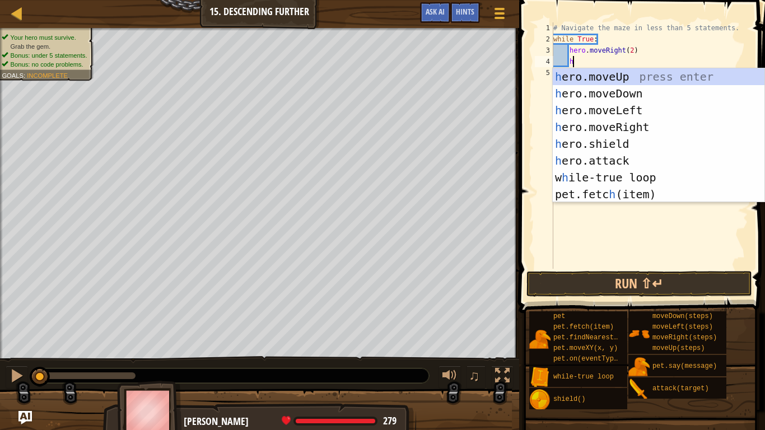
type textarea "h"
click at [635, 99] on div "h ero.moveUp press enter h ero.moveDown press enter h ero.moveLeft press enter …" at bounding box center [658, 152] width 212 height 168
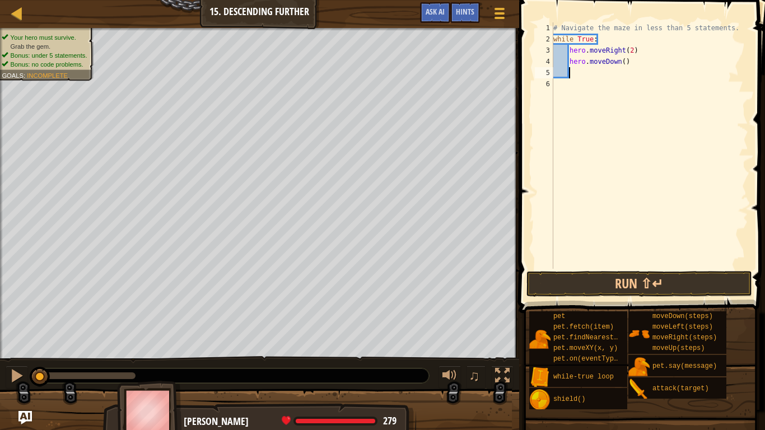
click at [623, 63] on div "# Navigate the maze in less than 5 statements. while True : hero . moveRight ( …" at bounding box center [649, 156] width 197 height 269
click at [632, 290] on button "Run ⇧↵" at bounding box center [639, 284] width 226 height 26
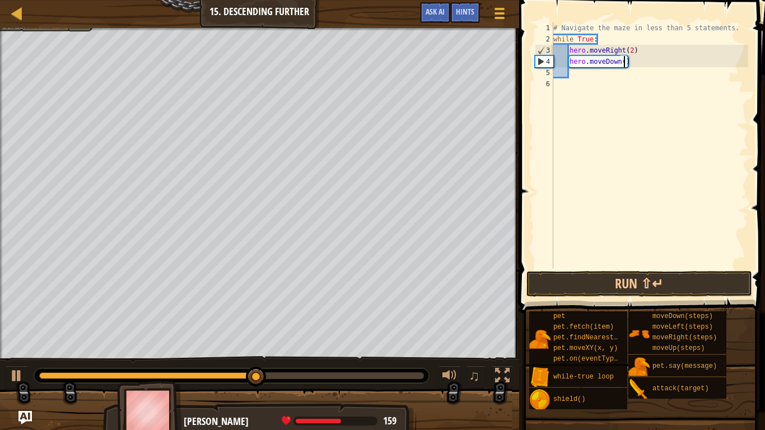
type textarea "hero.moveDown(1)"
click at [613, 289] on button "Run ⇧↵" at bounding box center [639, 284] width 226 height 26
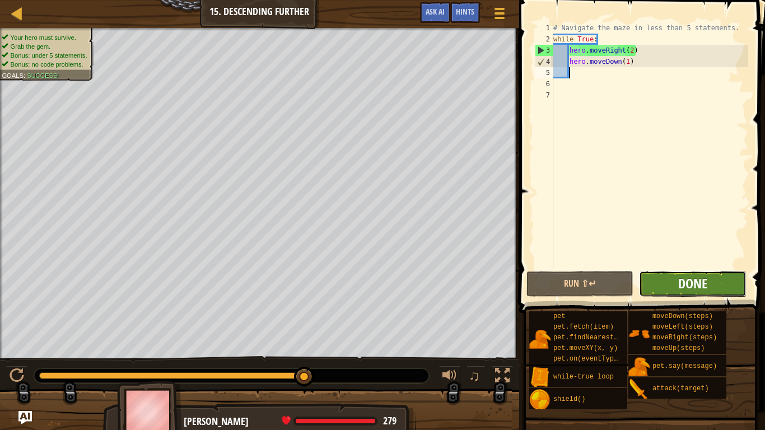
click at [700, 289] on span "Done" at bounding box center [692, 283] width 29 height 18
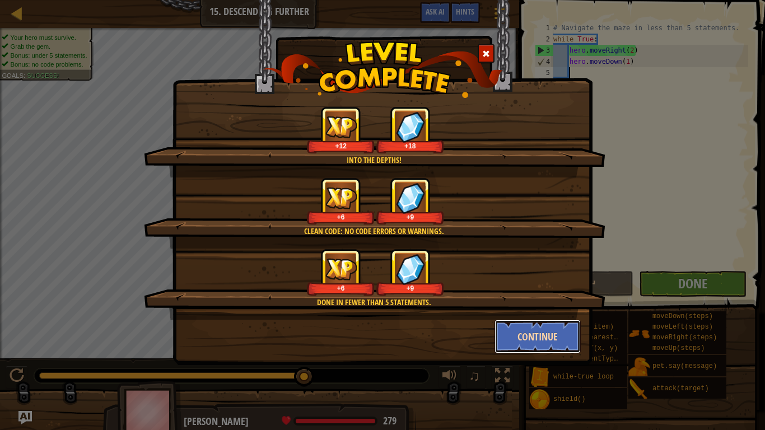
click at [522, 344] on button "Continue" at bounding box center [537, 337] width 87 height 34
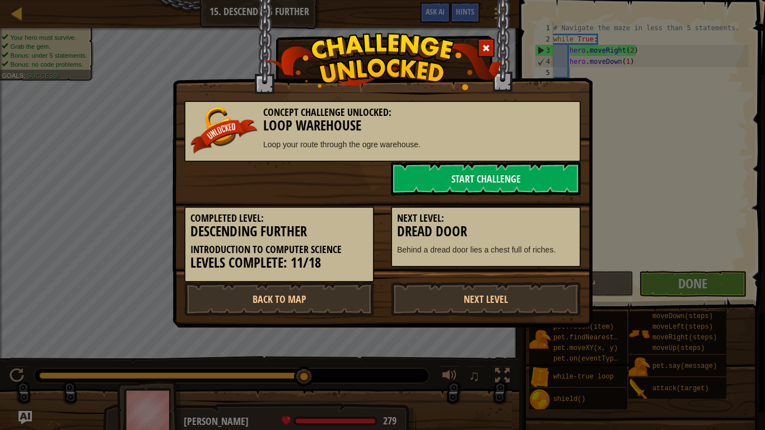
click at [231, 174] on div "Start Challenge" at bounding box center [382, 179] width 413 height 34
click at [0, 333] on div "Concept Challenge Unlocked: Loop Warehouse Loop your route through the ogre war…" at bounding box center [382, 215] width 765 height 430
click at [26, 327] on div "Concept Challenge Unlocked: Loop Warehouse Loop your route through the ogre war…" at bounding box center [382, 215] width 765 height 430
click at [498, 302] on link "Next Level" at bounding box center [486, 299] width 190 height 34
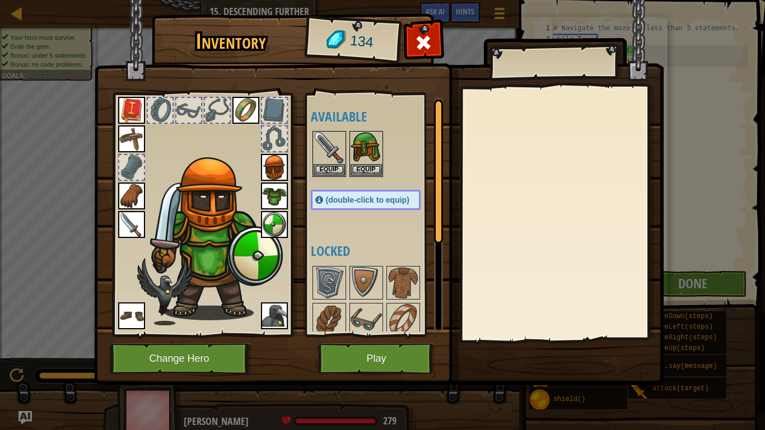
click at [364, 200] on span "(double-click to equip)" at bounding box center [367, 199] width 83 height 9
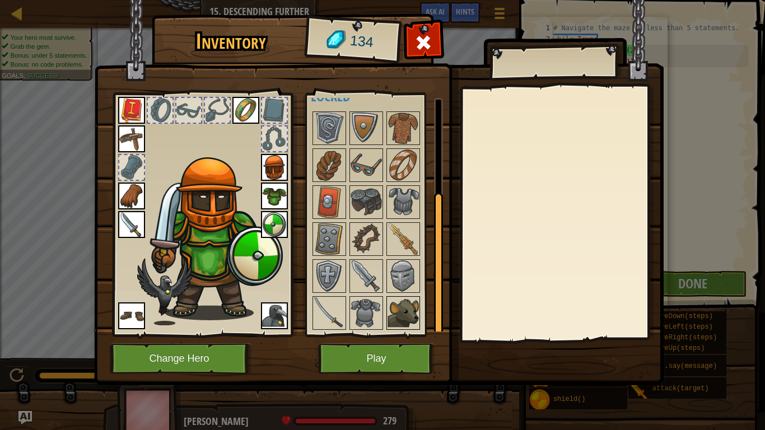
click at [413, 314] on img at bounding box center [402, 312] width 31 height 31
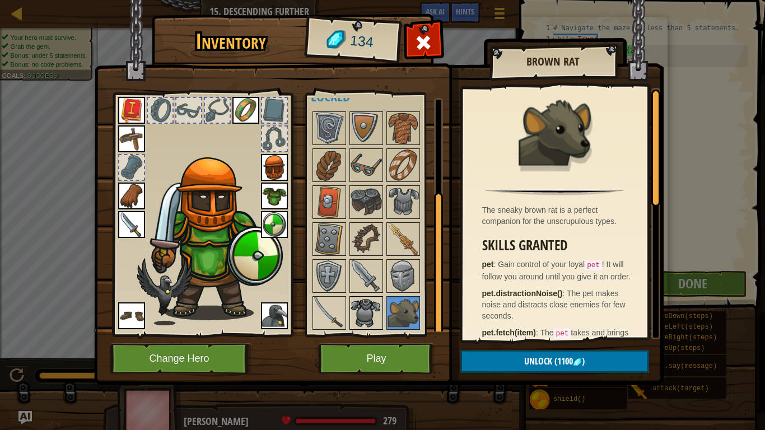
click at [372, 303] on img at bounding box center [365, 312] width 31 height 31
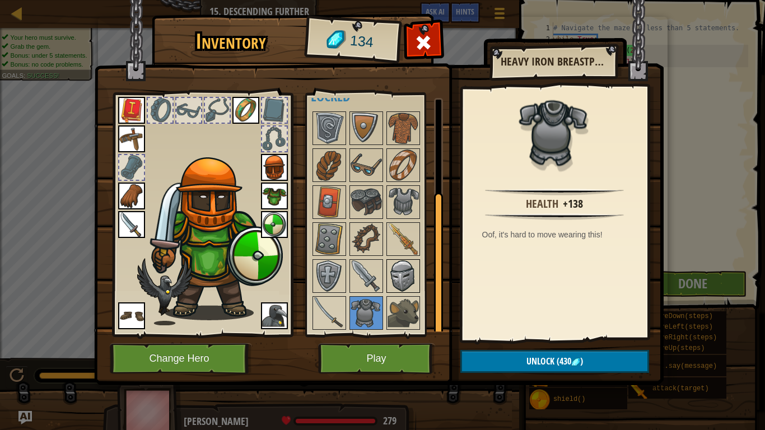
click at [395, 282] on img at bounding box center [402, 275] width 31 height 31
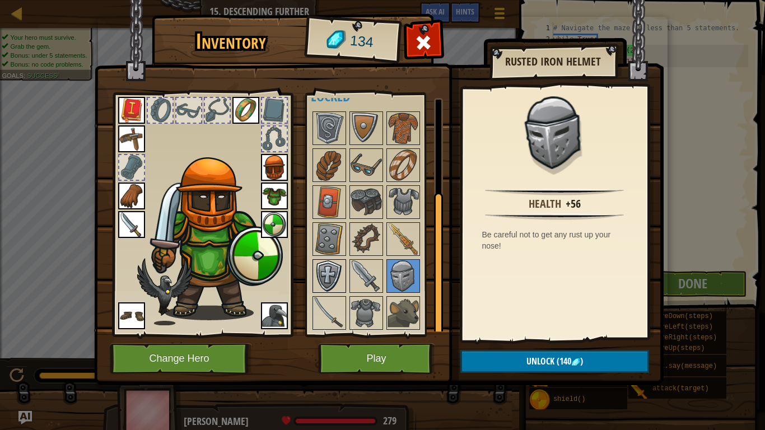
click at [344, 273] on div at bounding box center [329, 276] width 34 height 34
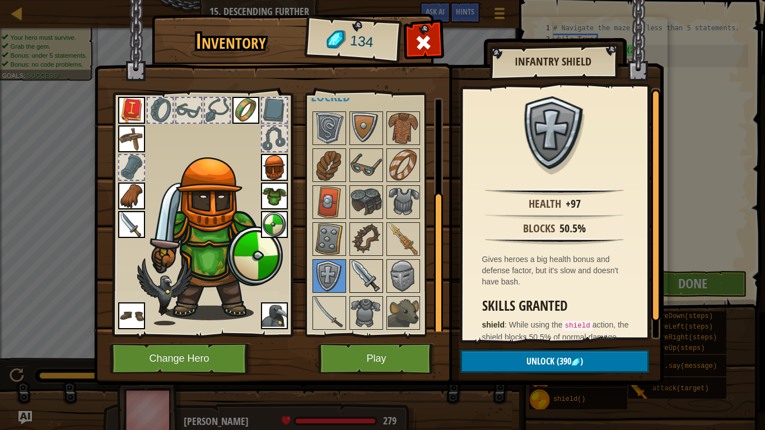
click at [362, 272] on img at bounding box center [365, 275] width 31 height 31
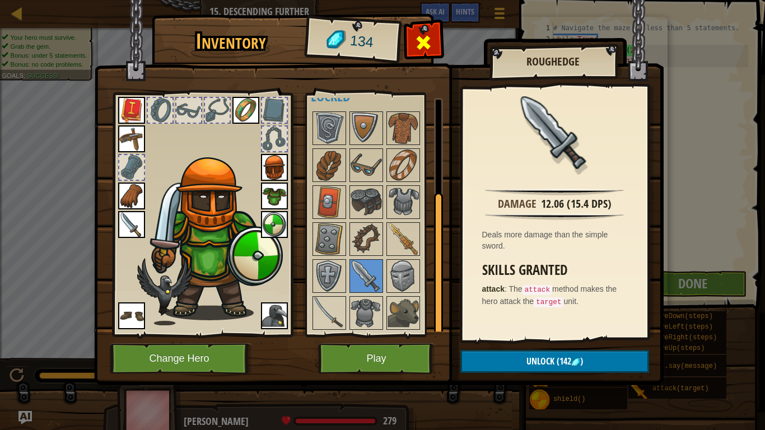
click at [425, 36] on span at bounding box center [423, 43] width 18 height 18
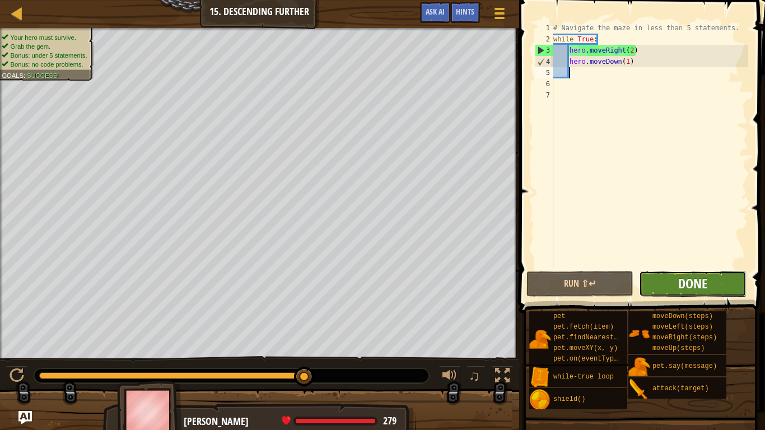
click at [688, 276] on span "Done" at bounding box center [692, 283] width 29 height 18
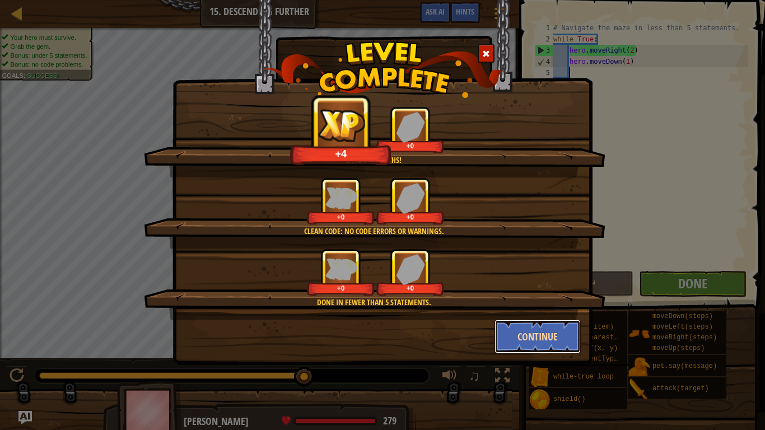
click at [546, 337] on button "Continue" at bounding box center [537, 337] width 87 height 34
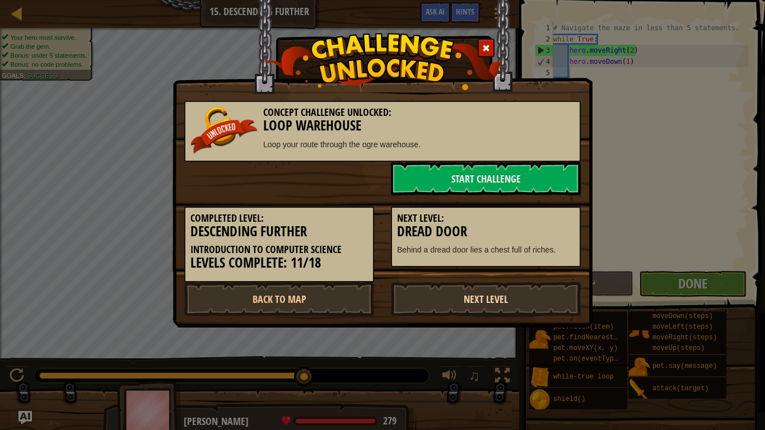
click at [552, 302] on link "Next Level" at bounding box center [486, 299] width 190 height 34
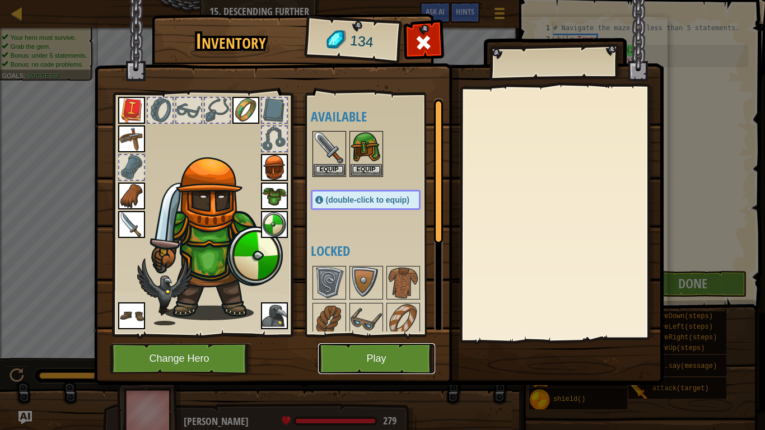
click at [354, 357] on button "Play" at bounding box center [376, 358] width 117 height 31
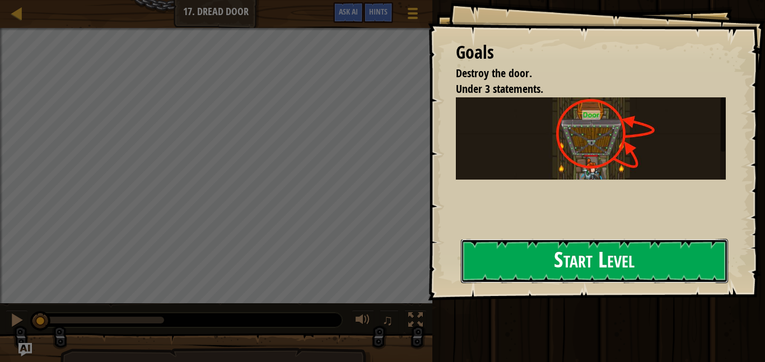
click at [475, 273] on button "Start Level" at bounding box center [594, 261] width 267 height 44
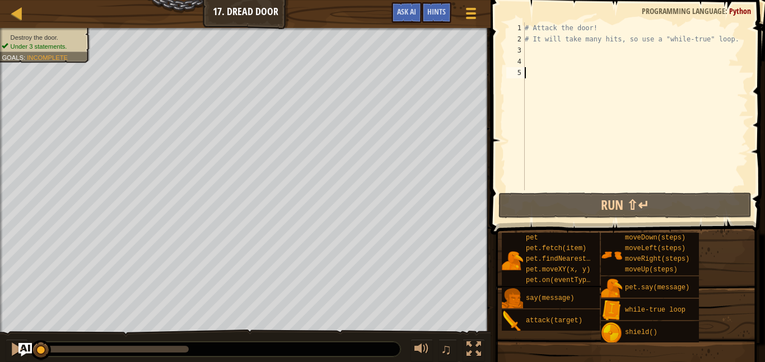
click at [541, 45] on div "# Attack the door! # It will take many hits, so use a "while-true" loop." at bounding box center [635, 117] width 226 height 190
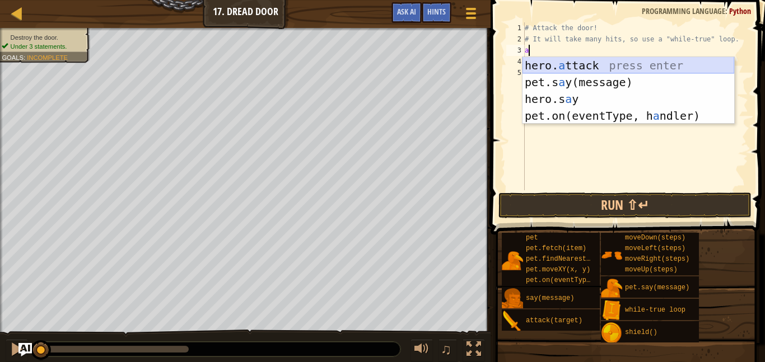
click at [608, 65] on div "hero. a ttack press enter pet.s a y(message) press enter hero.s a y press enter…" at bounding box center [628, 107] width 212 height 101
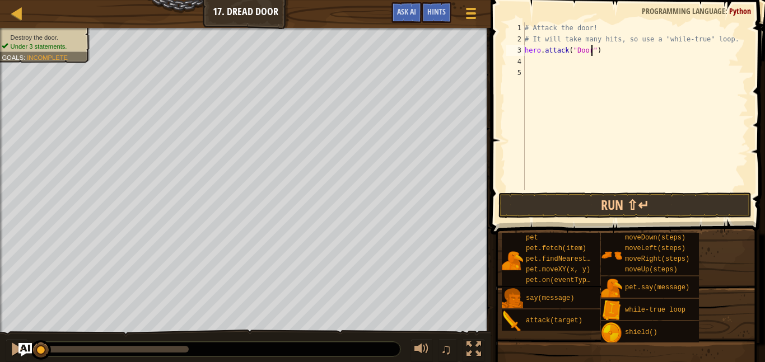
scroll to position [5, 10]
click at [595, 213] on button "Run ⇧↵" at bounding box center [624, 206] width 253 height 26
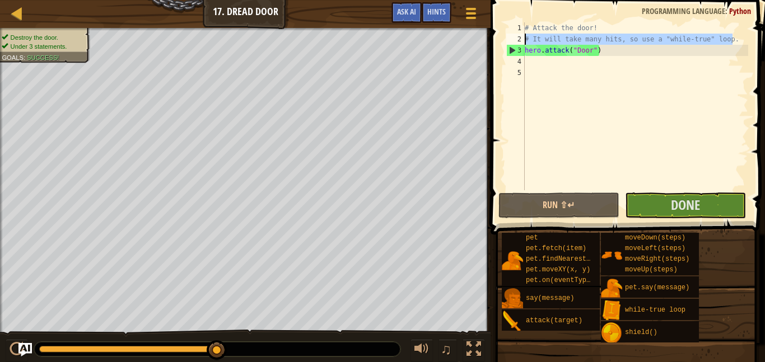
drag, startPoint x: 736, startPoint y: 39, endPoint x: 520, endPoint y: 41, distance: 216.0
click at [520, 41] on div "hero.attack("Door") 1 2 3 4 5 # Attack the door! # It will take many hits, so u…" at bounding box center [626, 106] width 244 height 168
type textarea "# It will take many hits, so use a "while-true" loop."
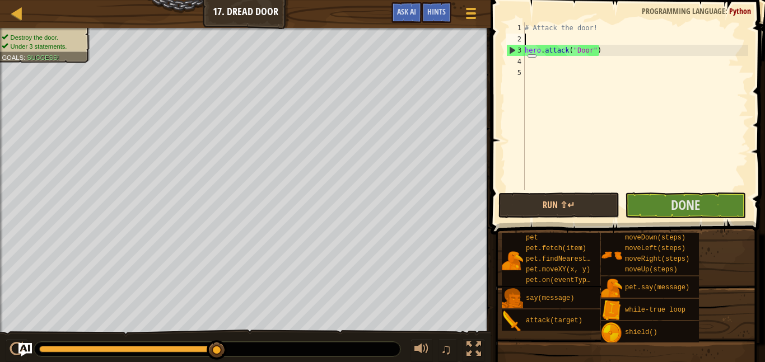
scroll to position [5, 0]
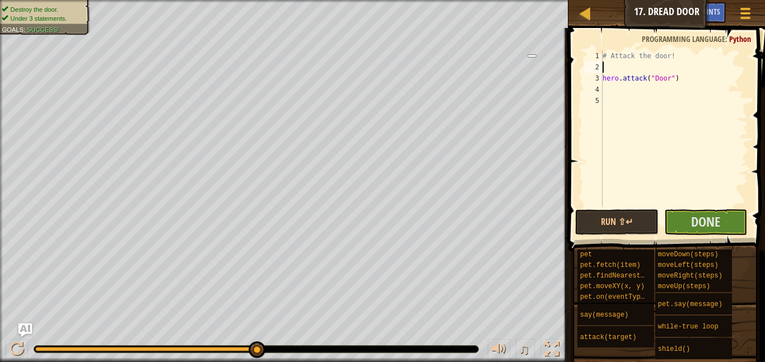
type textarea "w"
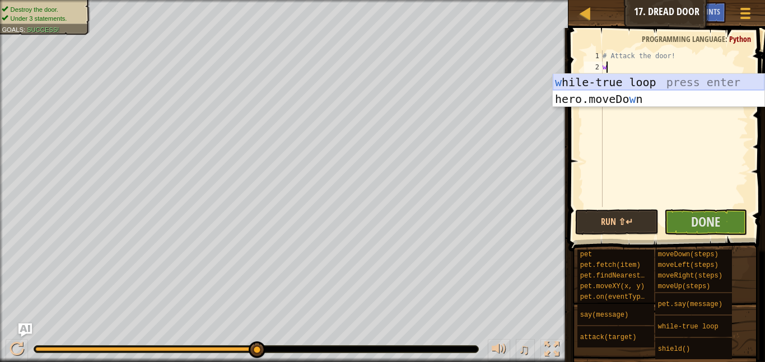
click at [582, 79] on div "w hile-true loop press enter hero.moveDo w n press enter" at bounding box center [658, 107] width 212 height 67
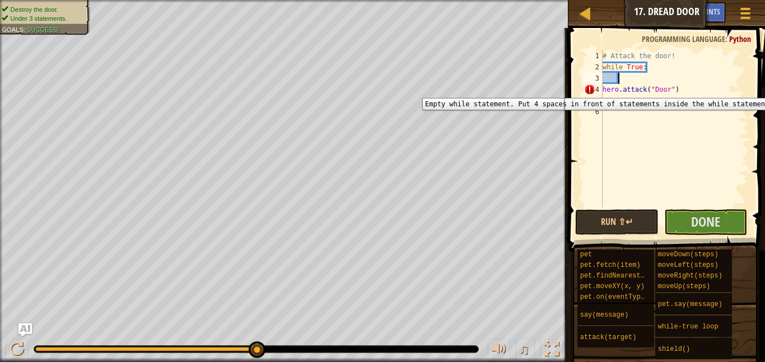
click at [601, 90] on div "4" at bounding box center [593, 89] width 18 height 11
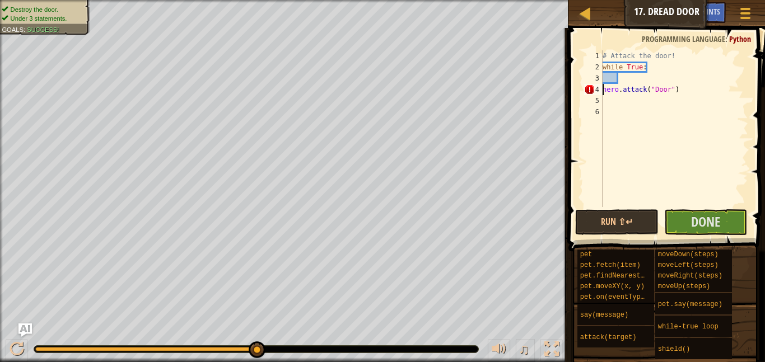
click at [603, 91] on div "# Attack the door! while True : hero . attack ( "Door" )" at bounding box center [674, 139] width 148 height 179
type textarea "hero.attack("Door")"
click at [688, 215] on button "Done" at bounding box center [705, 222] width 83 height 26
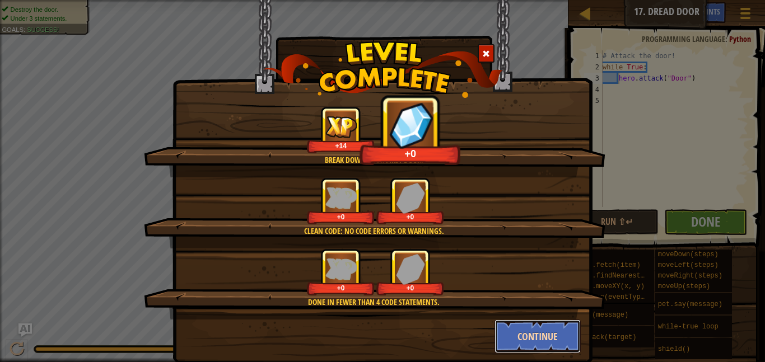
click at [564, 337] on button "Continue" at bounding box center [537, 337] width 87 height 34
click at [562, 339] on div "Break down your first door. +14 +0 Clean code: no code errors or warnings. +0 +…" at bounding box center [382, 181] width 765 height 362
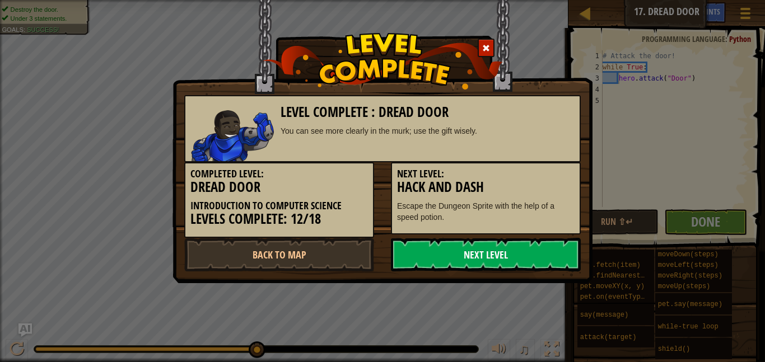
click at [525, 247] on link "Next Level" at bounding box center [486, 255] width 190 height 34
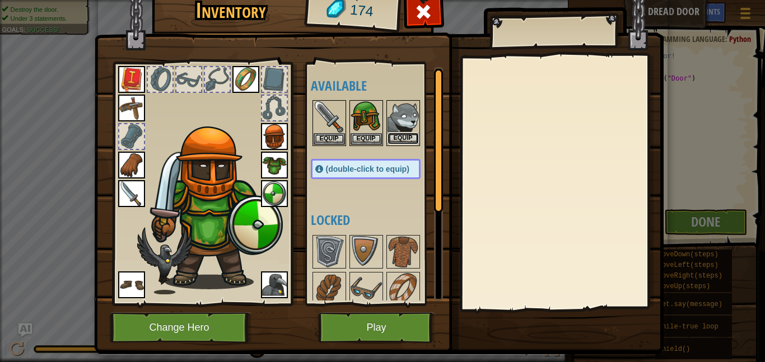
click at [400, 139] on button "Equip" at bounding box center [402, 139] width 31 height 12
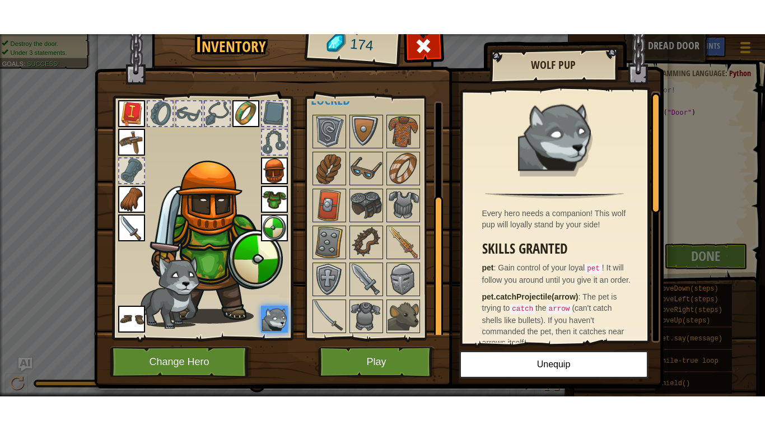
scroll to position [24, 0]
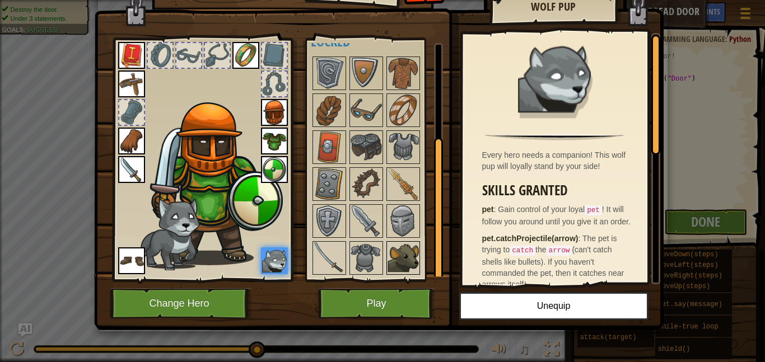
click at [397, 267] on img at bounding box center [402, 257] width 31 height 31
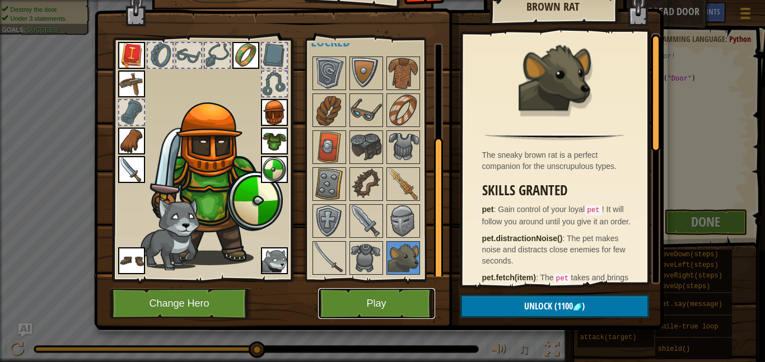
click at [393, 308] on button "Play" at bounding box center [376, 303] width 117 height 31
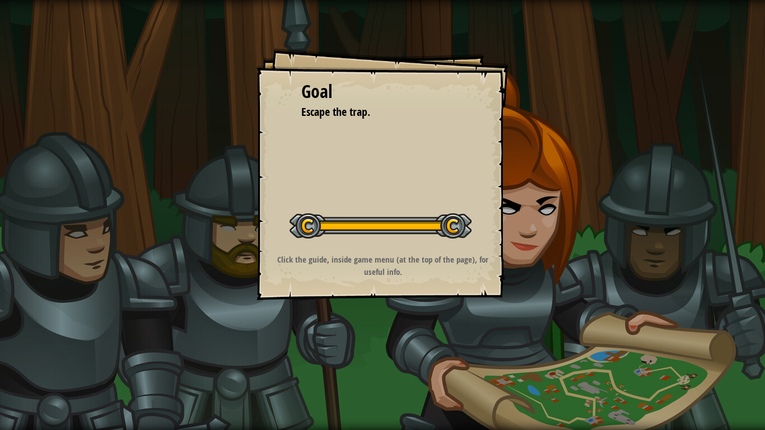
click at [393, 362] on div "Goal Escape the trap. Start Level Error loading from server. Try refreshing the…" at bounding box center [382, 215] width 765 height 430
click at [391, 362] on div "Goal Escape the trap. Start Level Error loading from server. Try refreshing the…" at bounding box center [382, 215] width 765 height 430
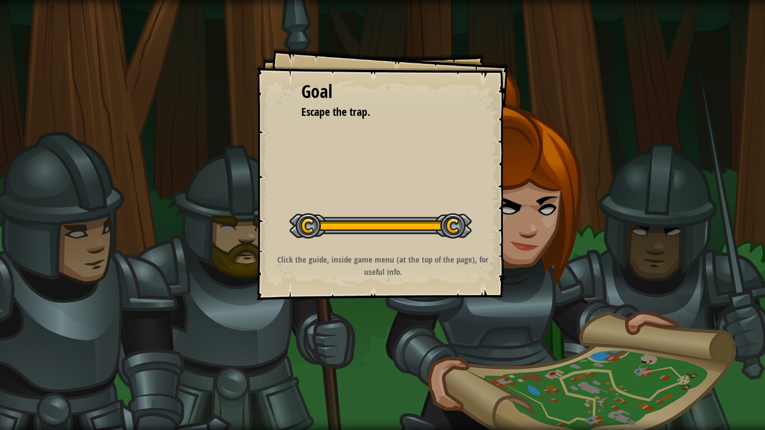
click at [391, 362] on div "Goal Escape the trap. Start Level Error loading from server. Try refreshing the…" at bounding box center [382, 215] width 765 height 430
click at [390, 362] on div "Goal Escape the trap. Start Level Error loading from server. Try refreshing the…" at bounding box center [382, 215] width 765 height 430
click at [430, 362] on div "Goal Escape the trap. Start Level Error loading from server. Try refreshing the…" at bounding box center [382, 215] width 765 height 430
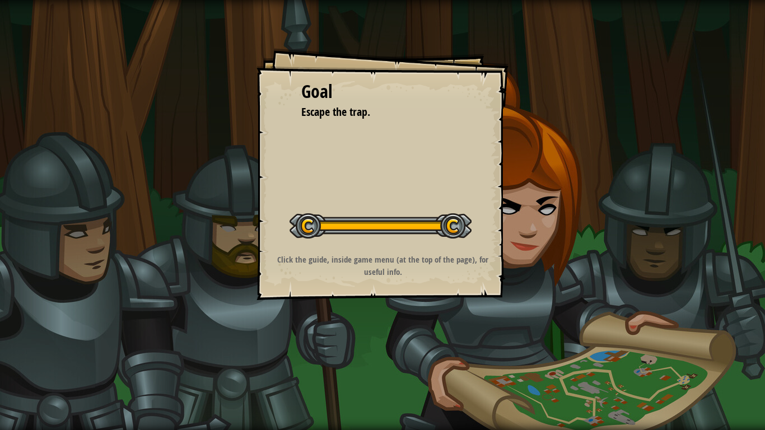
click at [430, 362] on div "Goal Escape the trap. Start Level Error loading from server. Try refreshing the…" at bounding box center [382, 215] width 765 height 430
click at [429, 362] on div "Goal Escape the trap. Start Level Error loading from server. Try refreshing the…" at bounding box center [382, 215] width 765 height 430
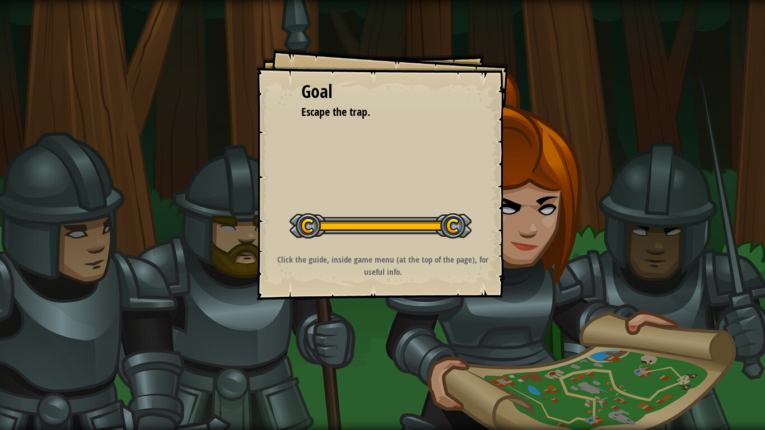
click at [429, 362] on div "Goal Escape the trap. Start Level Error loading from server. Try refreshing the…" at bounding box center [382, 215] width 765 height 430
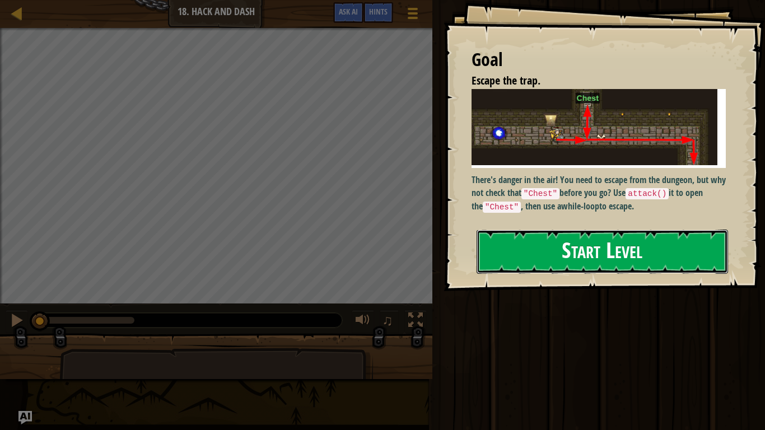
click at [526, 257] on button "Start Level" at bounding box center [601, 251] width 251 height 44
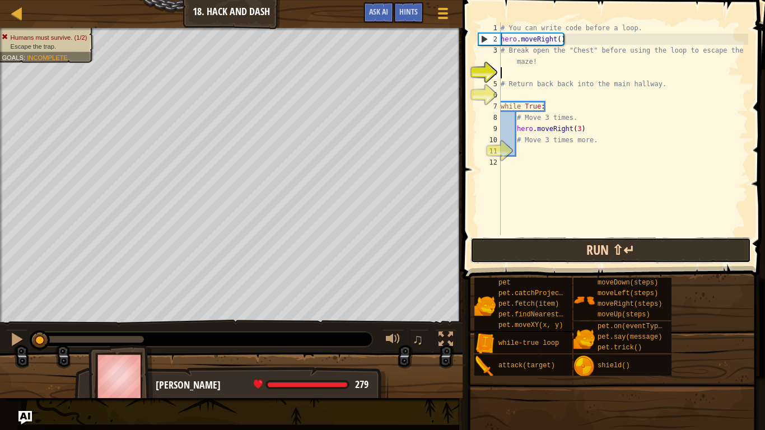
click at [622, 259] on button "Run ⇧↵" at bounding box center [610, 250] width 280 height 26
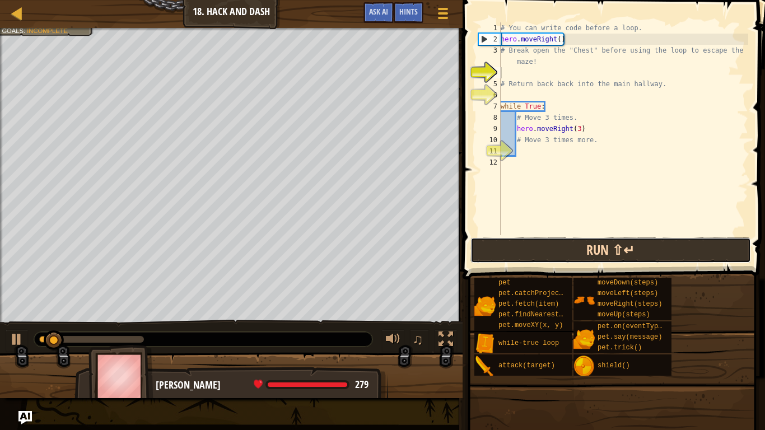
click at [618, 256] on button "Run ⇧↵" at bounding box center [610, 250] width 280 height 26
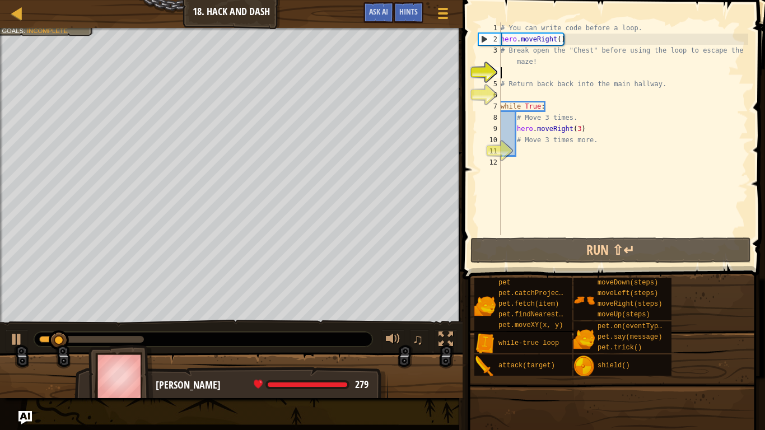
click at [616, 140] on div "# You can write code before a loop. hero . moveRight ( ) # Break open the "Ches…" at bounding box center [623, 139] width 250 height 235
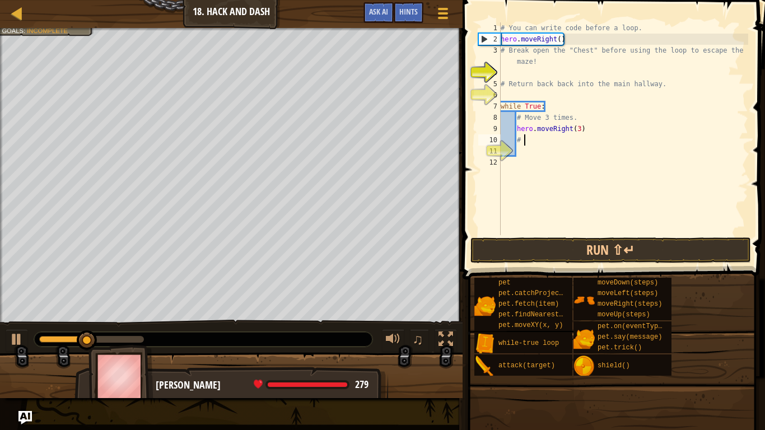
type textarea "#"
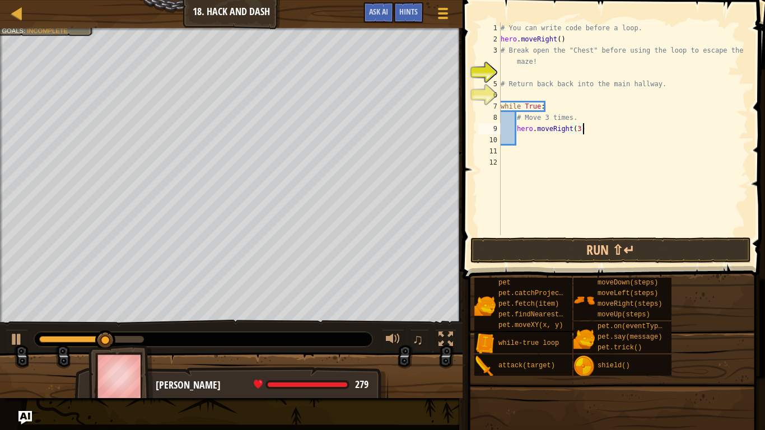
click at [585, 129] on div "# You can write code before a loop. hero . moveRight ( ) # Break open the "Ches…" at bounding box center [623, 139] width 250 height 235
type textarea "hero.moveRight(3)"
drag, startPoint x: 586, startPoint y: 126, endPoint x: 517, endPoint y: 128, distance: 68.8
click at [517, 128] on div "# You can write code before a loop. hero . moveRight ( ) # Break open the "Ches…" at bounding box center [623, 139] width 250 height 235
